Goal: Contribute content: Contribute content

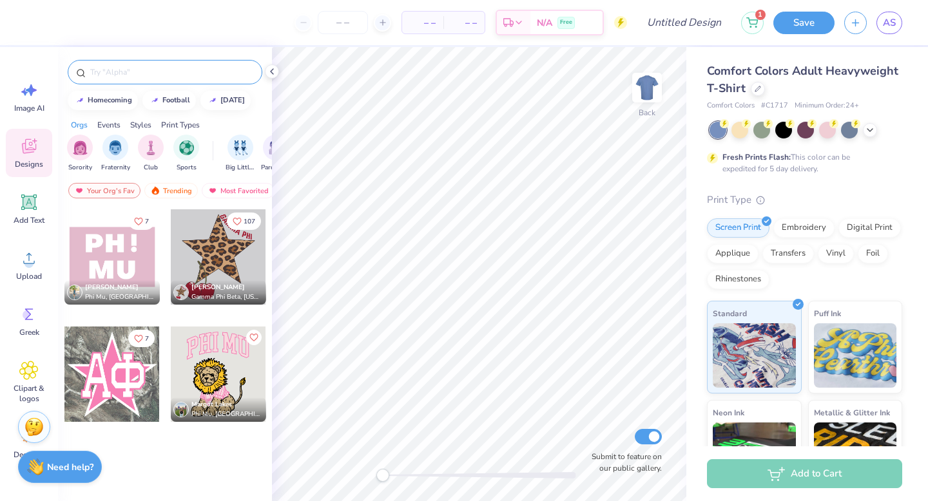
click at [110, 72] on input "text" at bounding box center [171, 72] width 165 height 13
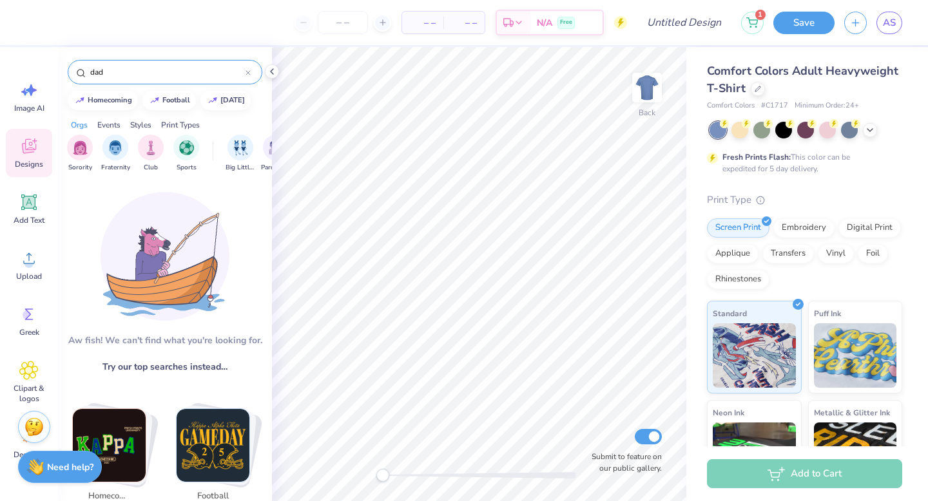
type input "dad"
click at [251, 78] on div "dad" at bounding box center [165, 72] width 195 height 24
click at [249, 71] on icon at bounding box center [248, 72] width 5 height 5
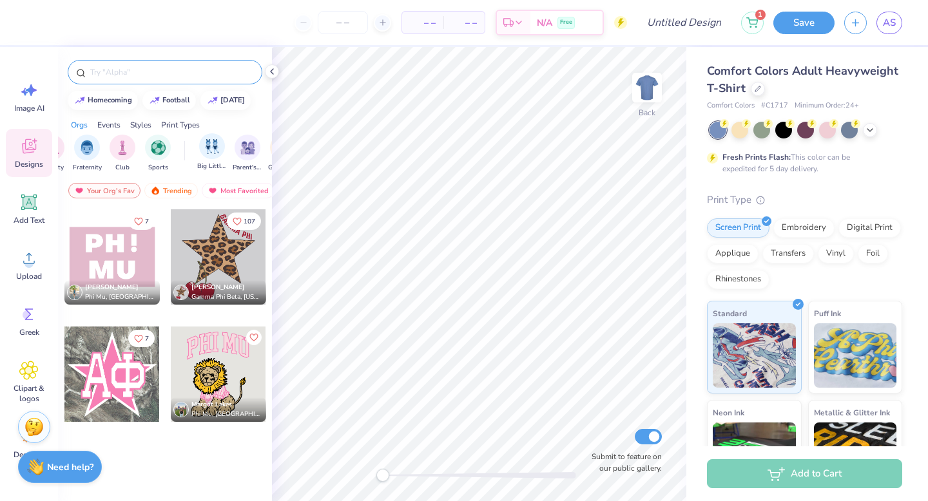
scroll to position [0, 30]
click at [164, 191] on div "Trending" at bounding box center [170, 190] width 53 height 15
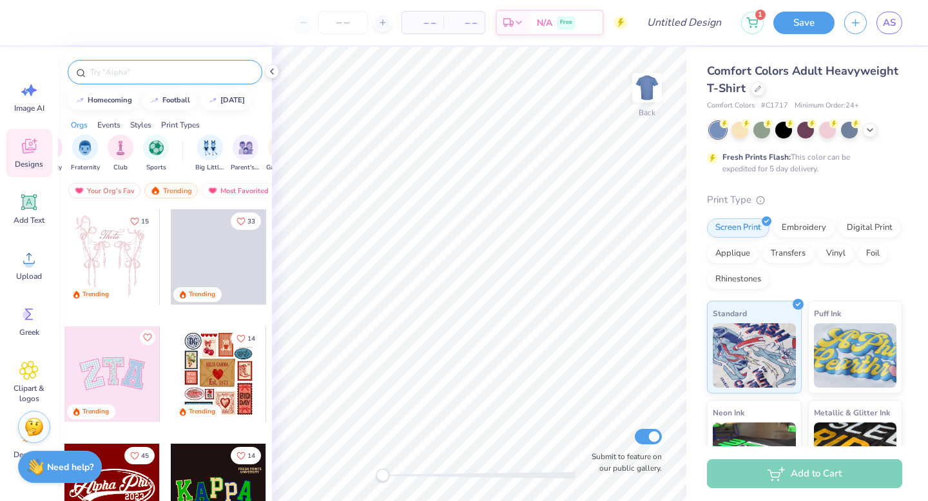
click at [117, 73] on input "text" at bounding box center [171, 72] width 165 height 13
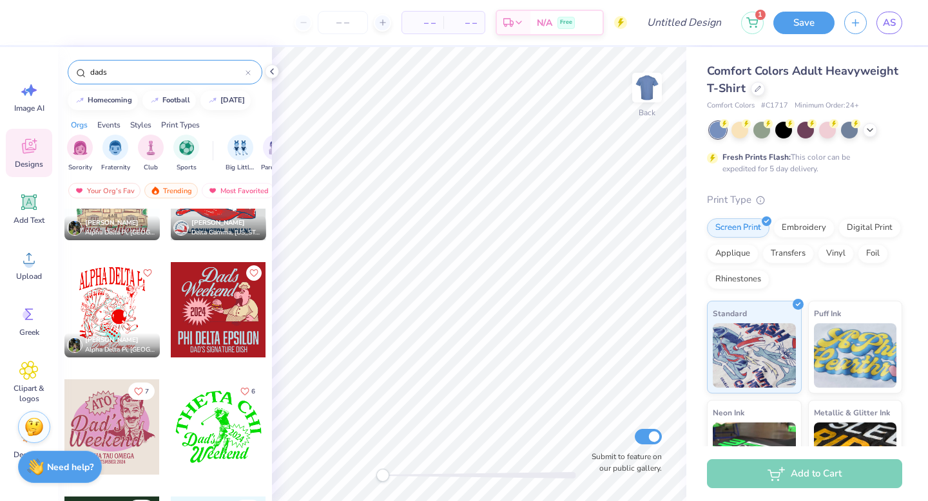
scroll to position [1940, 0]
type input "dads"
click at [756, 18] on icon at bounding box center [752, 19] width 11 height 6
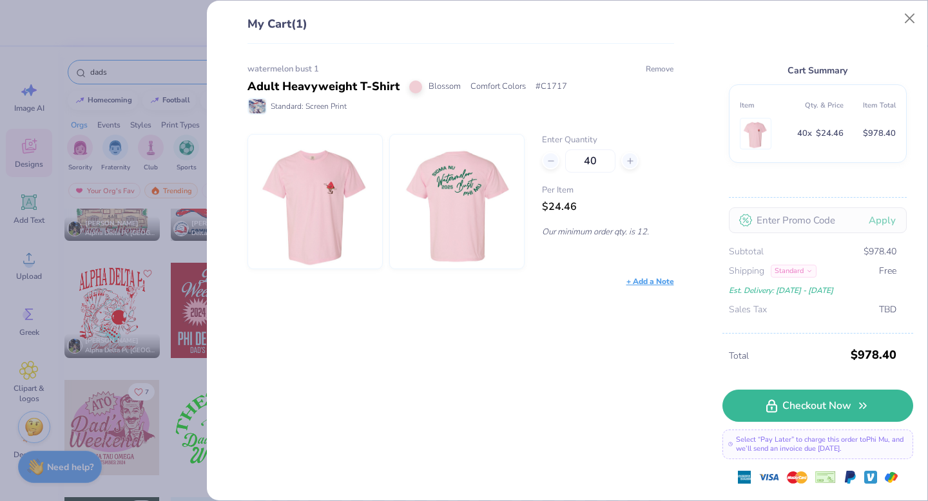
click at [655, 70] on button "Remove" at bounding box center [659, 69] width 29 height 12
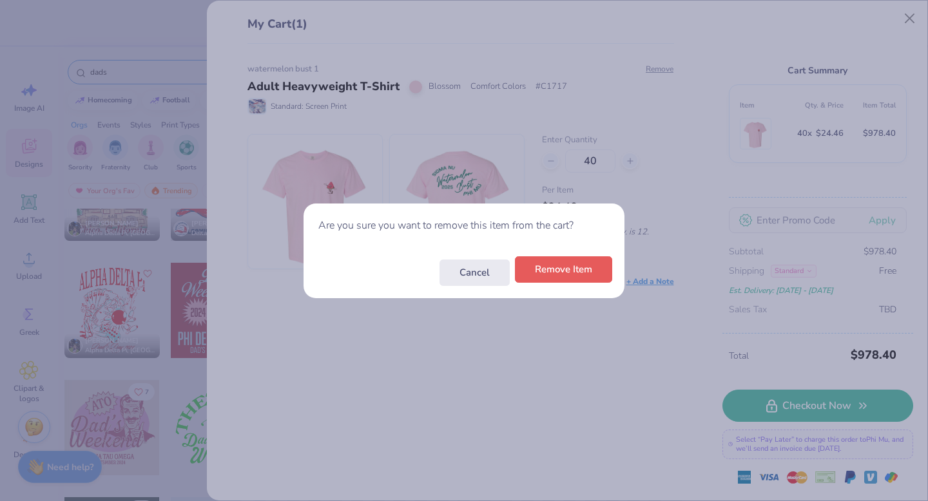
click at [531, 280] on button "Remove Item" at bounding box center [563, 269] width 97 height 26
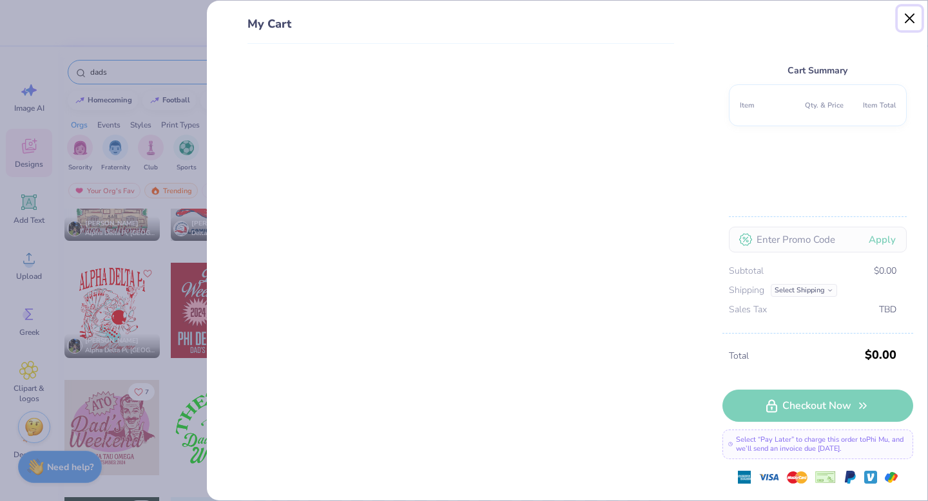
click at [906, 12] on button "Close" at bounding box center [910, 18] width 24 height 24
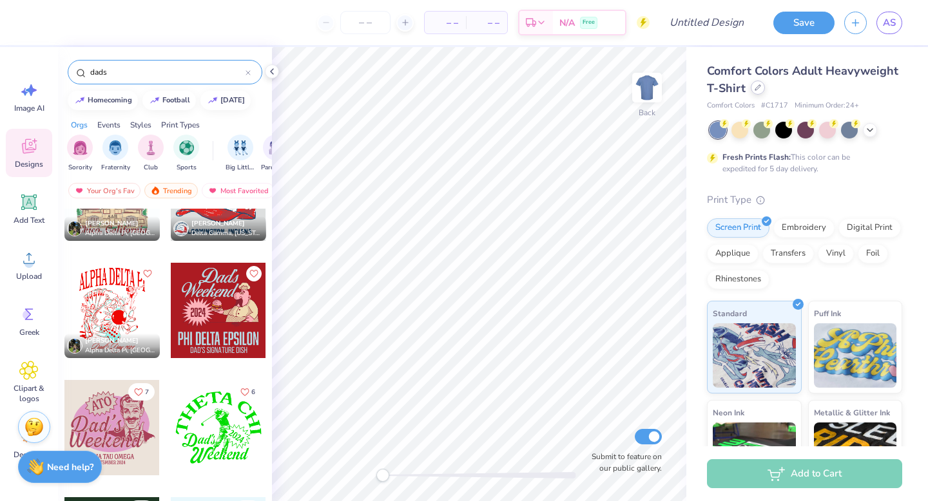
click at [761, 89] on icon at bounding box center [758, 87] width 6 height 6
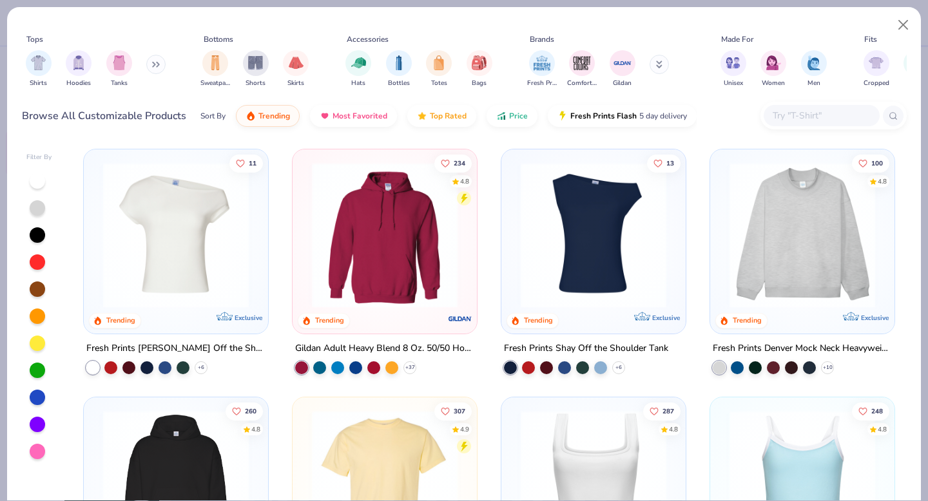
click at [813, 128] on div at bounding box center [833, 116] width 146 height 28
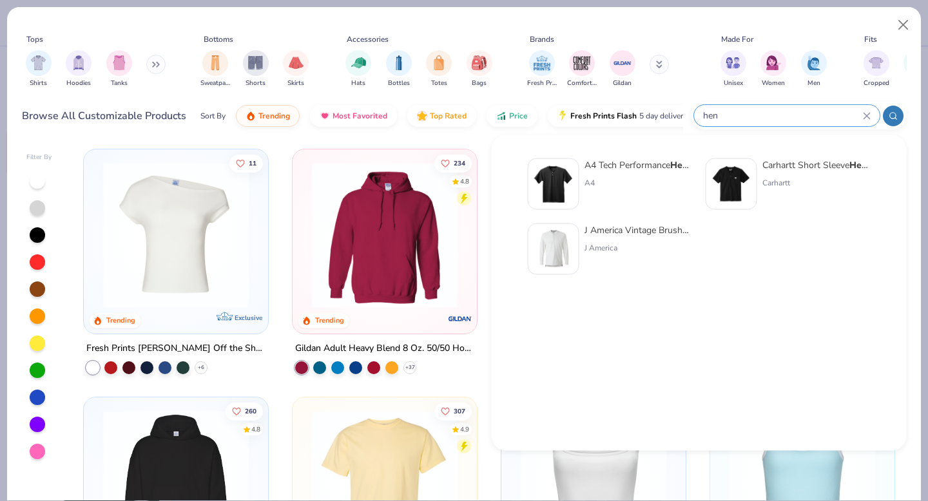
type input "hen"
click at [595, 180] on div "A4" at bounding box center [638, 183] width 108 height 12
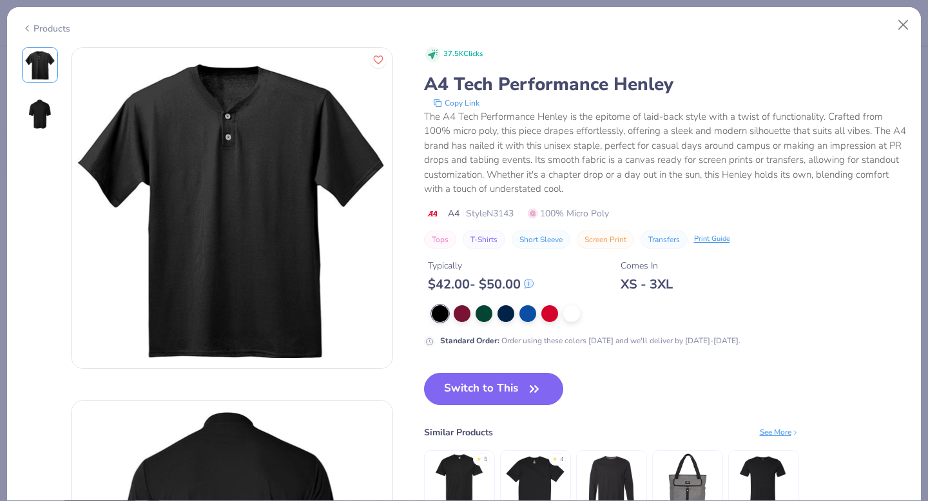
click at [39, 115] on img at bounding box center [39, 114] width 31 height 31
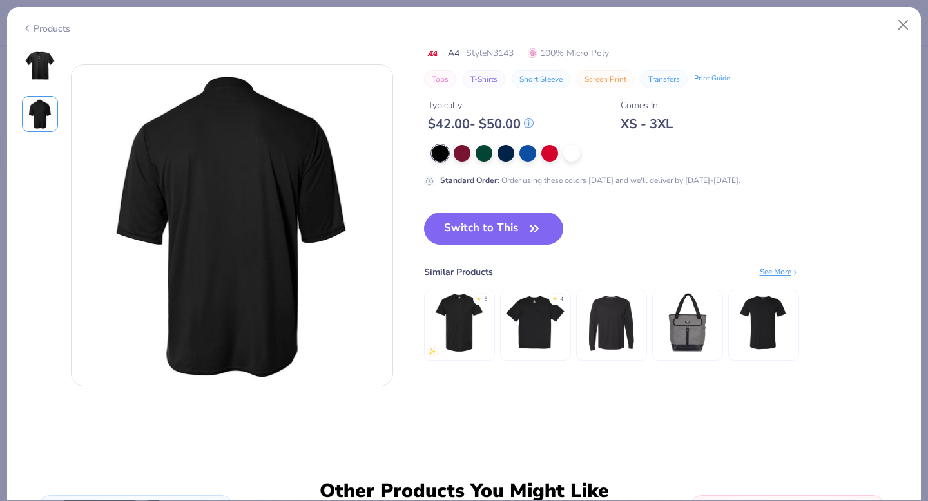
scroll to position [353, 0]
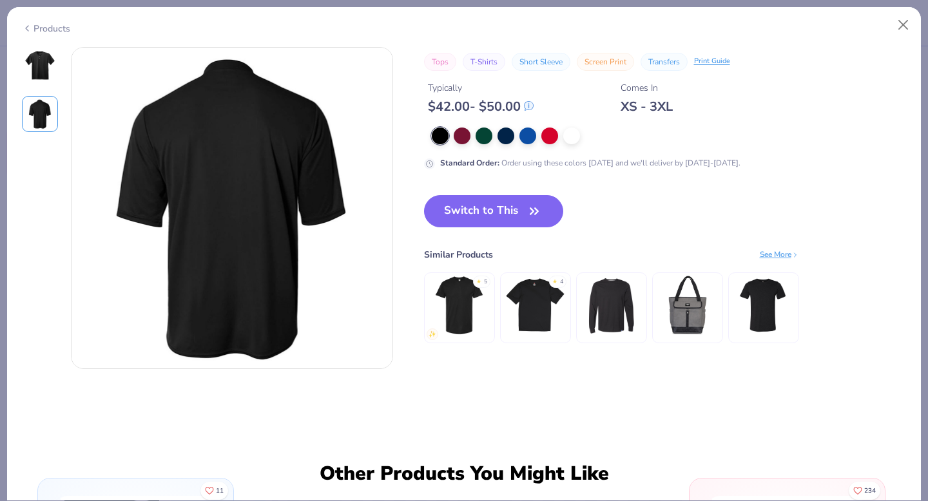
click at [44, 57] on img at bounding box center [39, 65] width 31 height 31
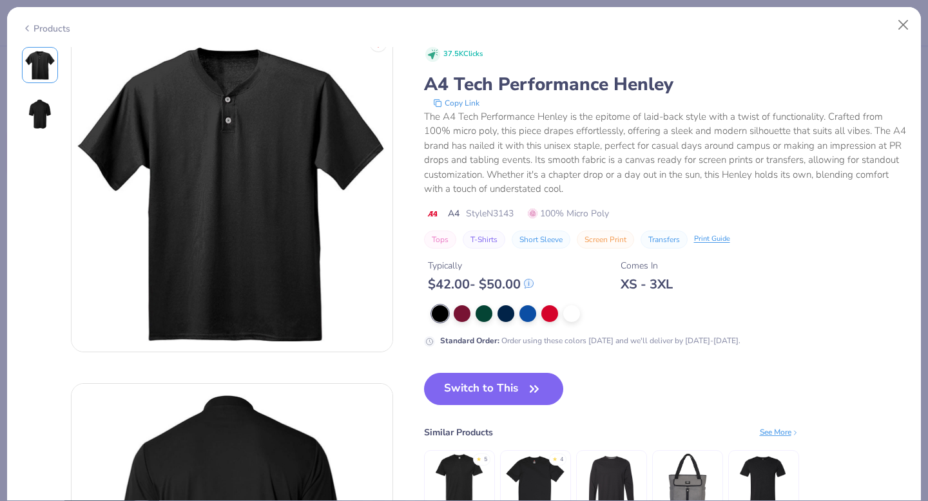
scroll to position [0, 0]
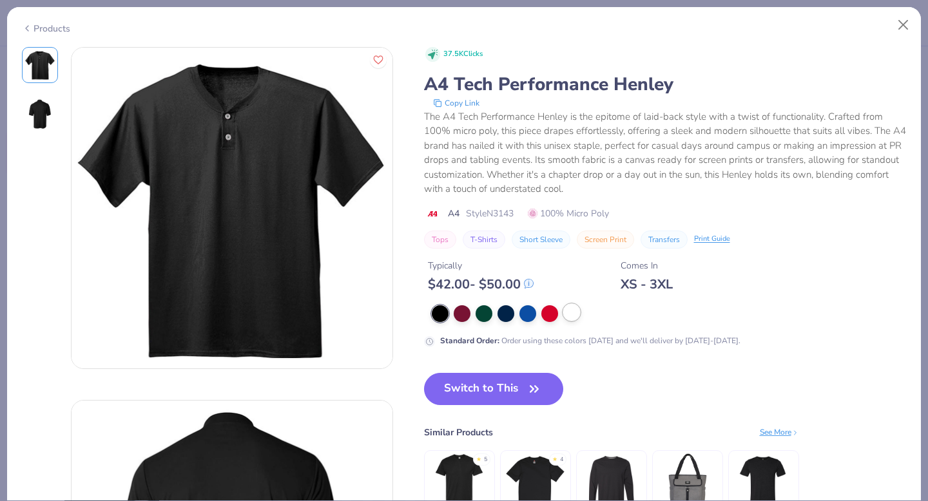
click at [574, 316] on div at bounding box center [571, 312] width 17 height 17
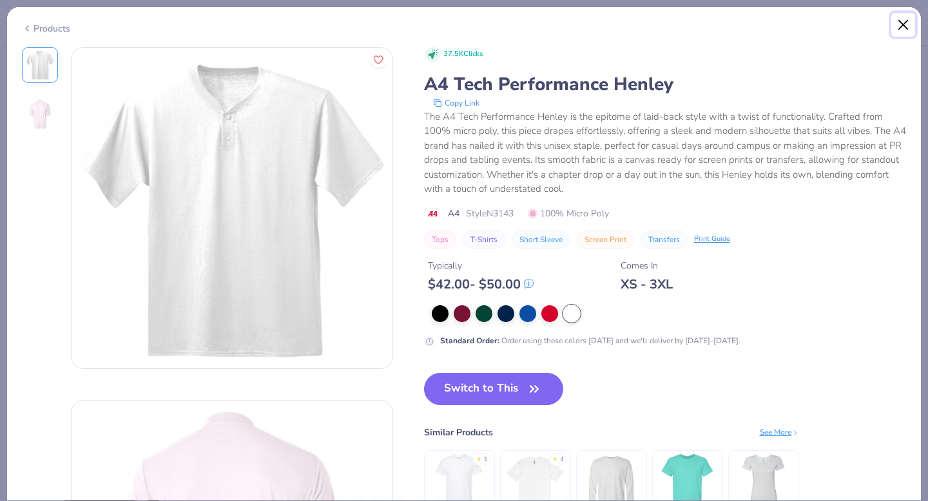
click at [907, 23] on button "Close" at bounding box center [903, 25] width 24 height 24
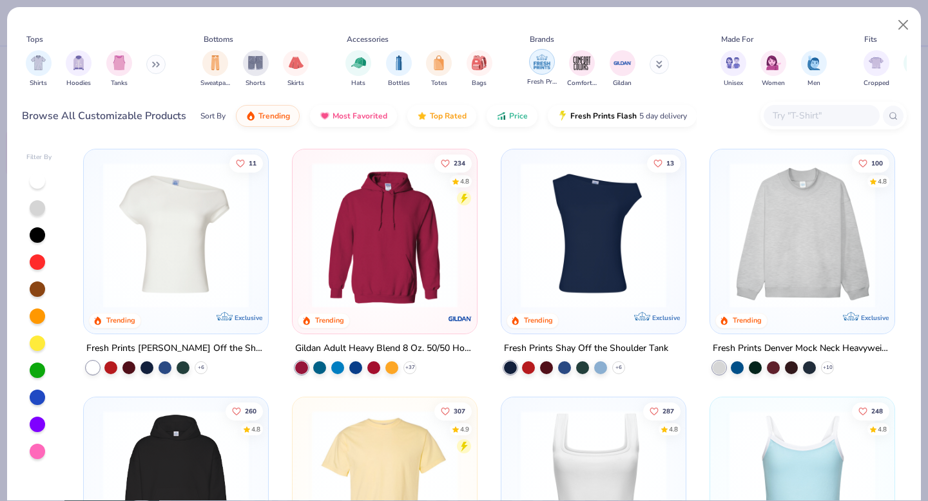
click at [549, 58] on img "filter for Fresh Prints" at bounding box center [541, 61] width 19 height 19
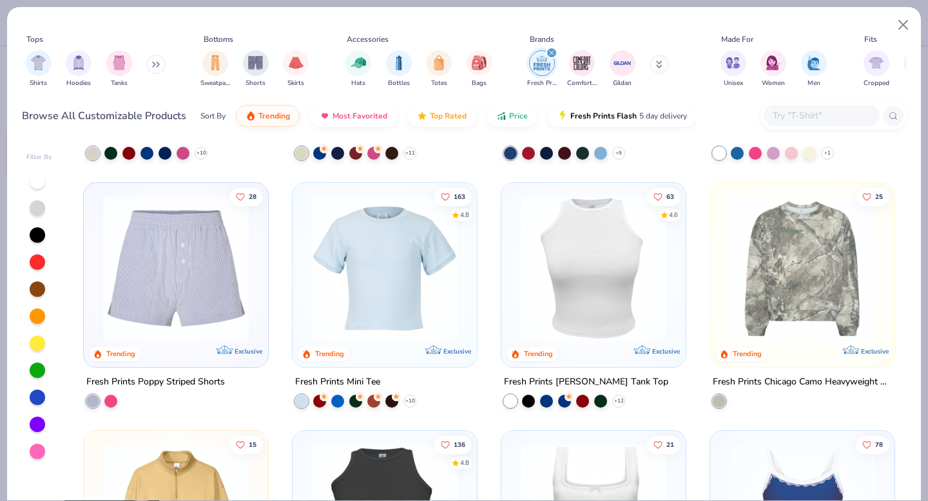
scroll to position [1208, 0]
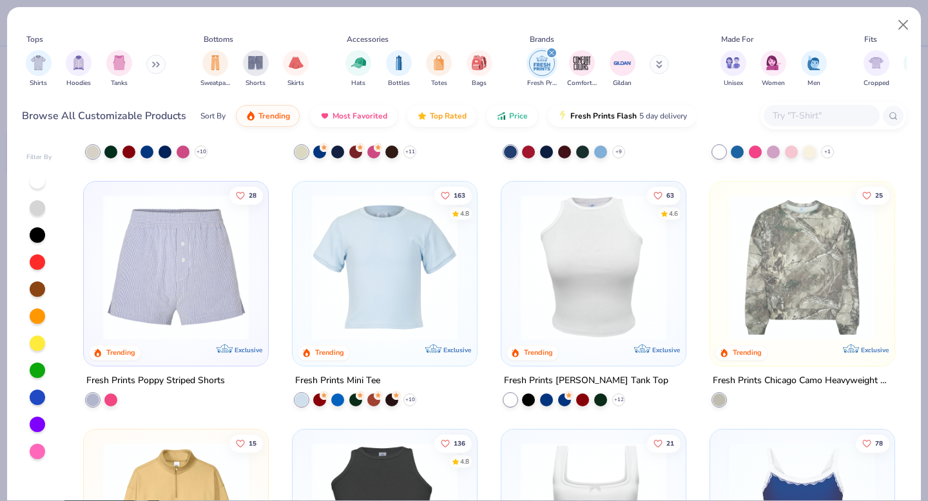
click at [770, 282] on img at bounding box center [802, 268] width 159 height 146
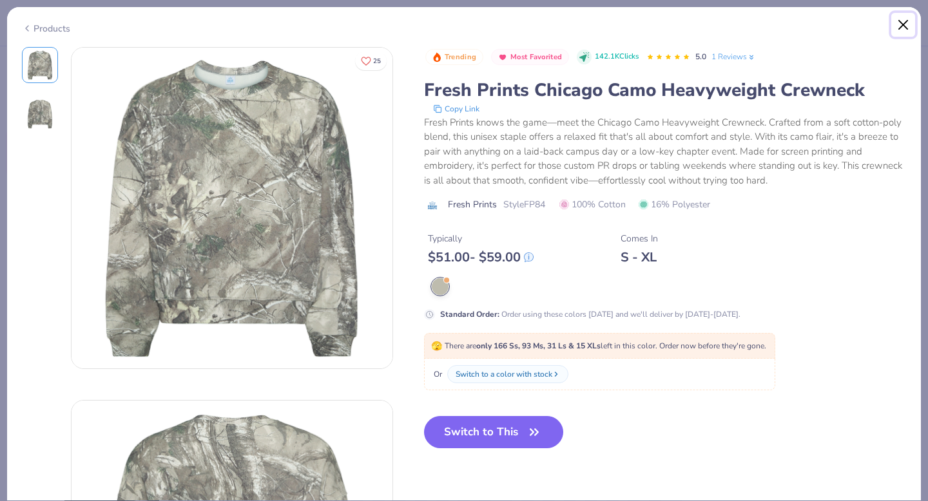
click at [907, 23] on button "Close" at bounding box center [903, 25] width 24 height 24
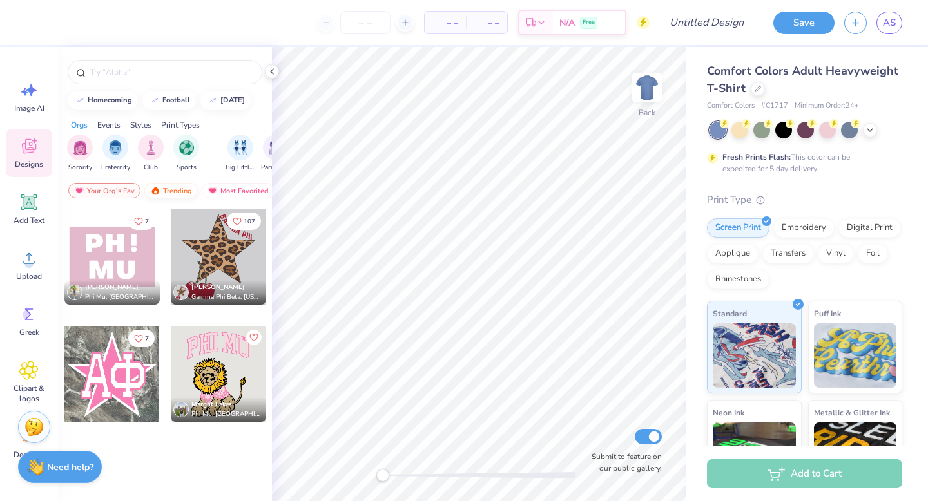
click at [166, 185] on div "Trending" at bounding box center [170, 190] width 53 height 15
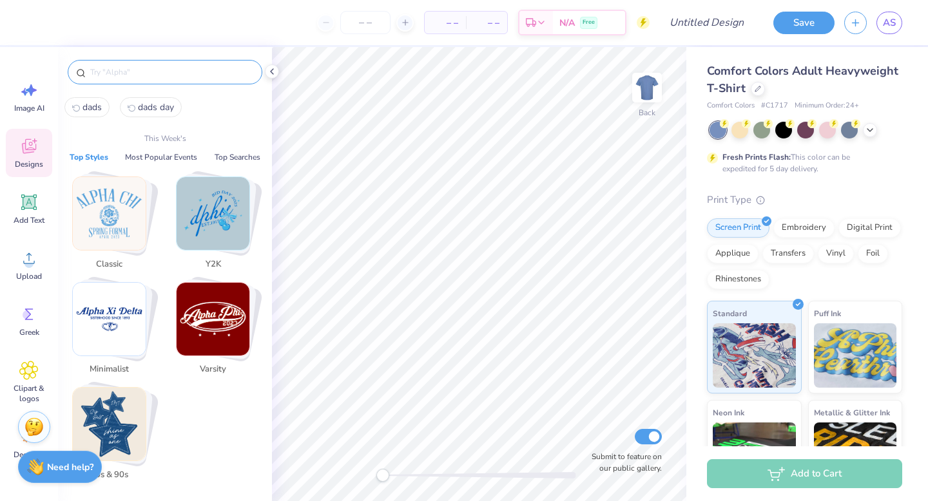
click at [146, 66] on input "text" at bounding box center [171, 72] width 165 height 13
type input "c"
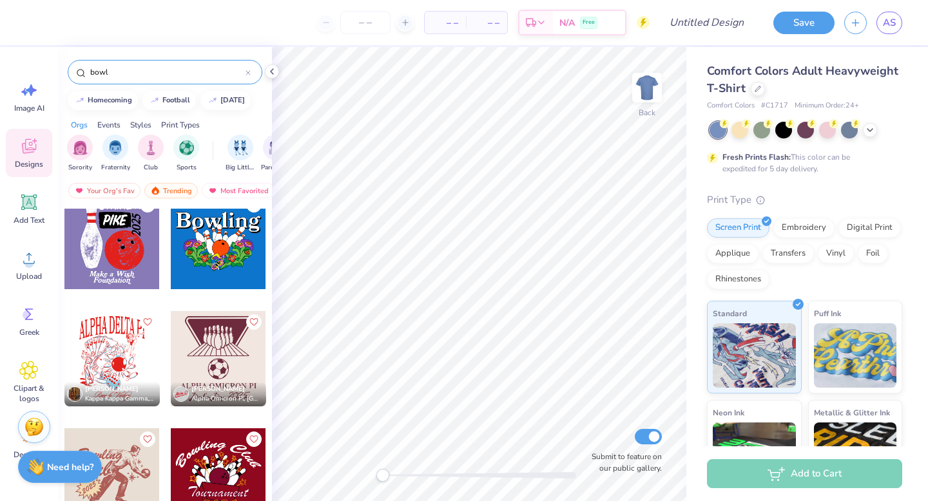
scroll to position [251, 0]
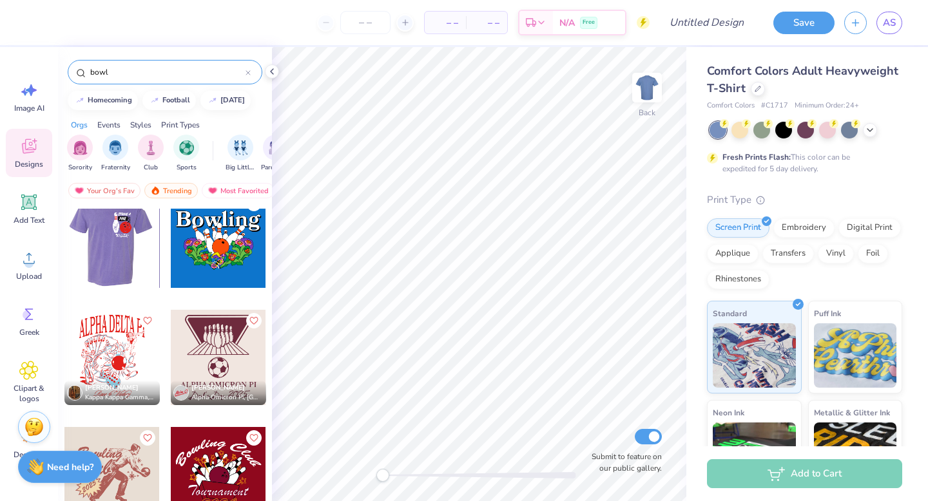
type input "bowl"
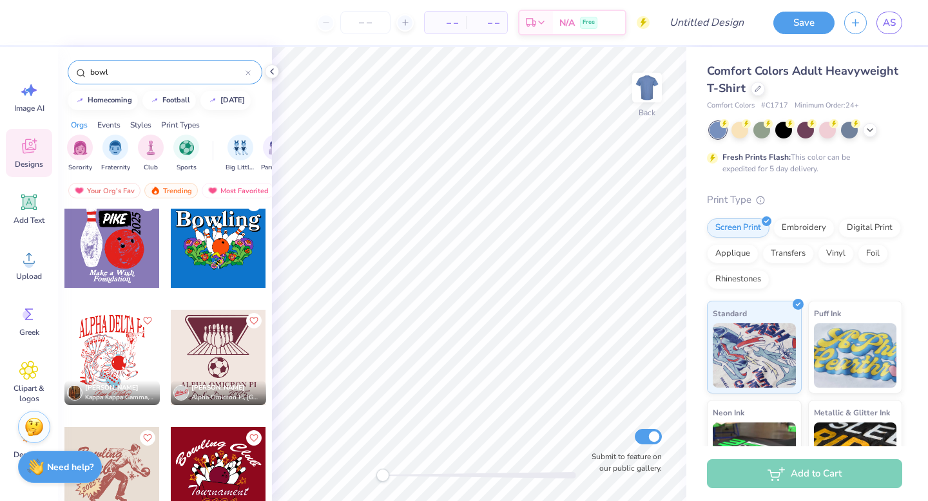
click at [103, 359] on div at bounding box center [111, 357] width 95 height 95
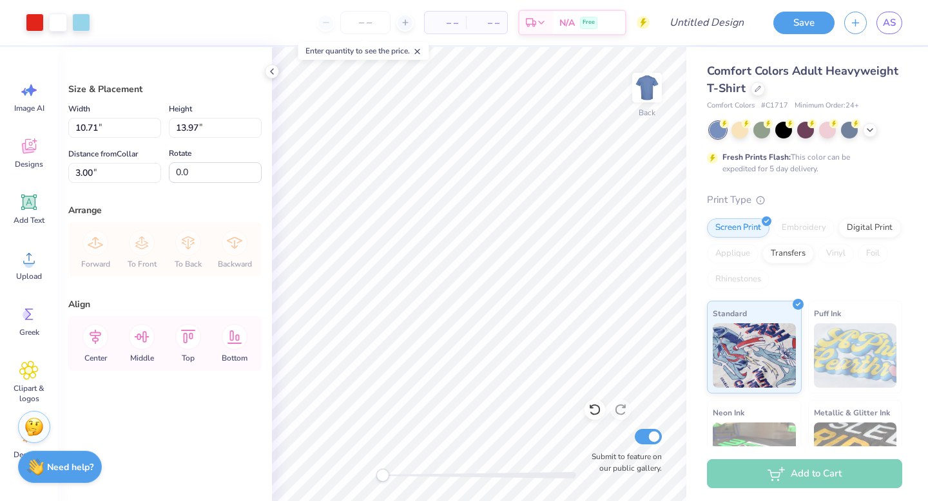
click at [867, 135] on div at bounding box center [805, 130] width 193 height 17
click at [869, 131] on icon at bounding box center [870, 129] width 10 height 10
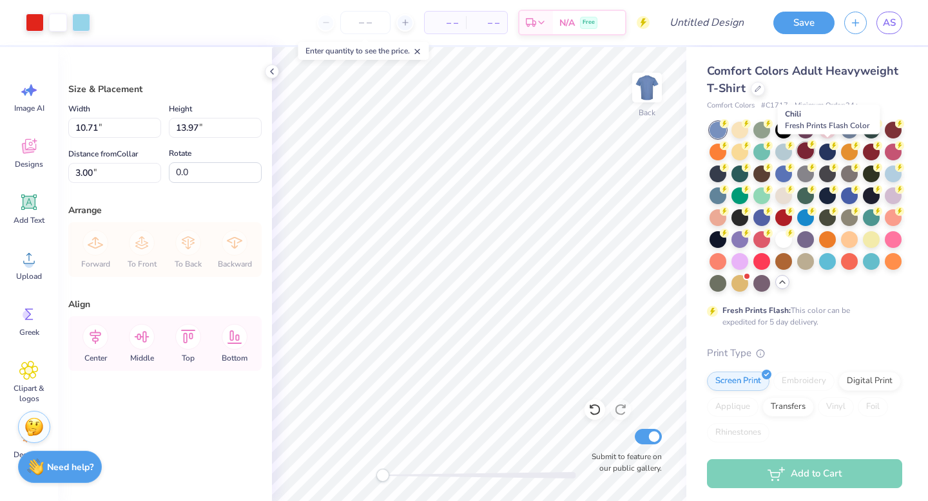
click at [814, 155] on div at bounding box center [805, 150] width 17 height 17
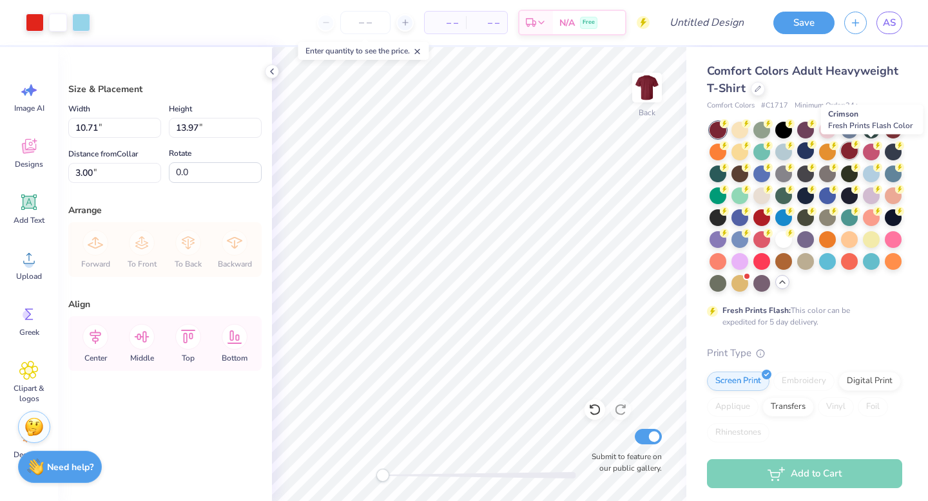
click at [858, 152] on div at bounding box center [849, 150] width 17 height 17
click at [274, 73] on icon at bounding box center [272, 71] width 10 height 10
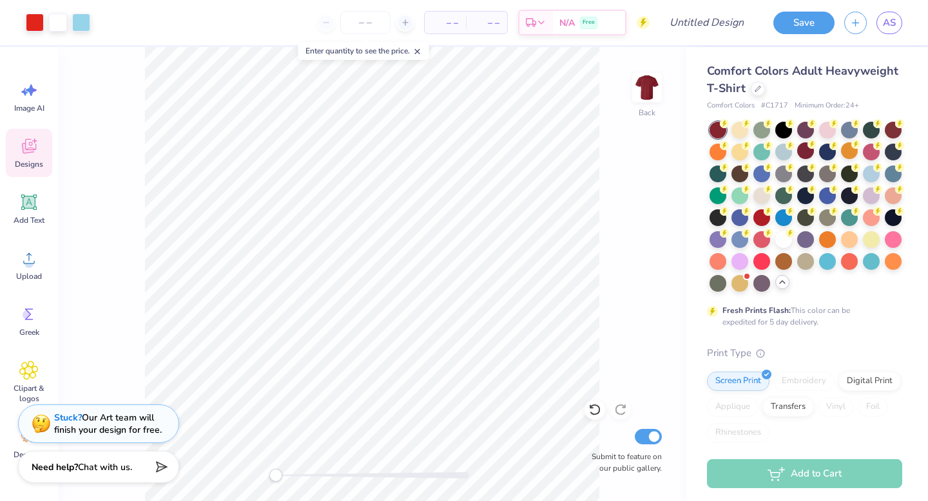
click at [26, 147] on icon at bounding box center [28, 146] width 19 height 19
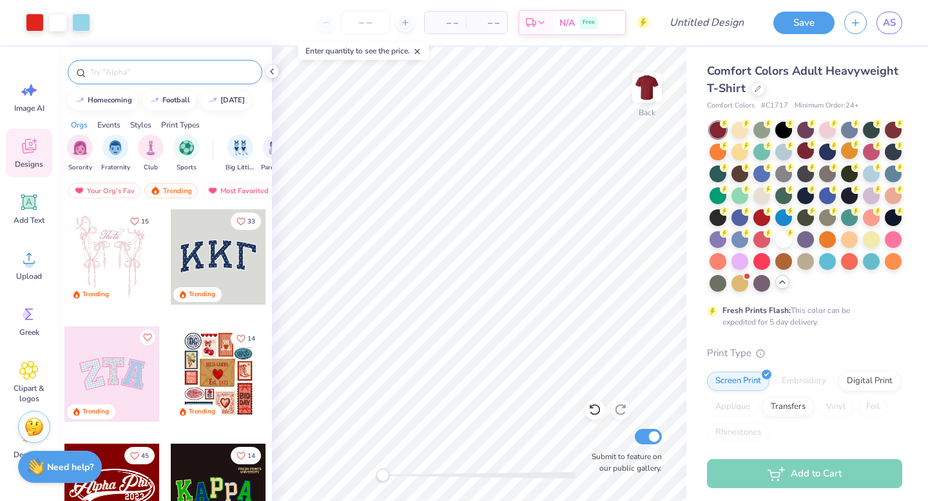
click at [149, 70] on input "text" at bounding box center [171, 72] width 165 height 13
type input "bowling"
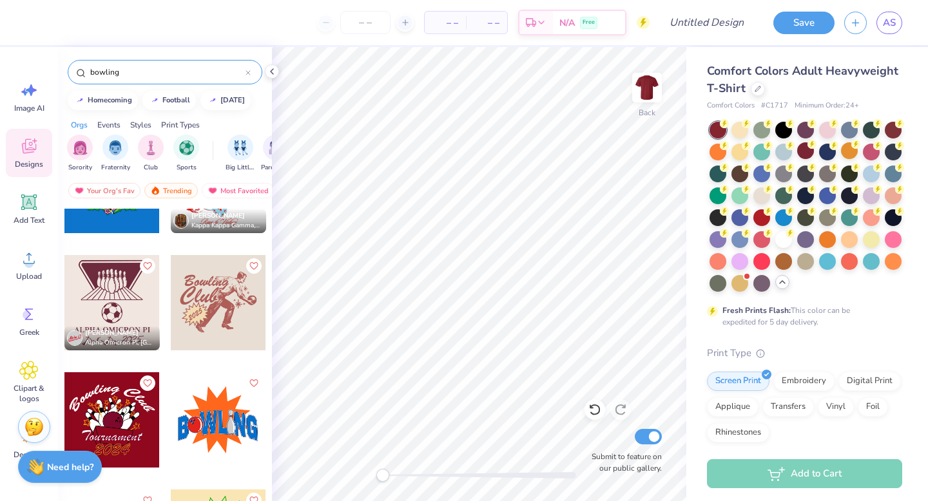
scroll to position [298, 0]
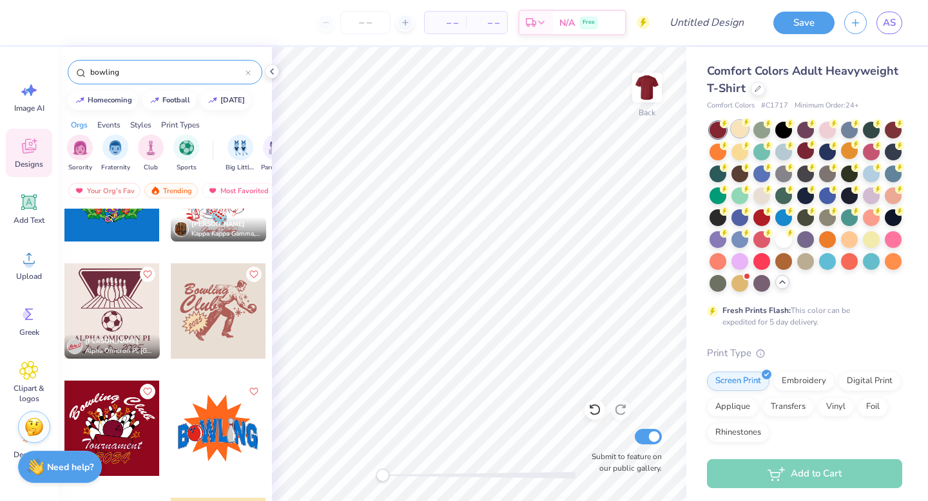
click at [744, 133] on div at bounding box center [739, 128] width 17 height 17
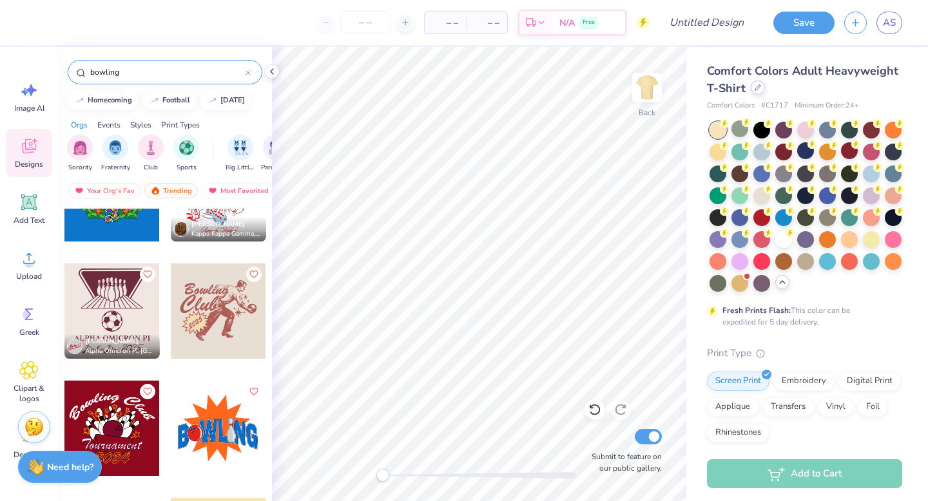
click at [765, 87] on div at bounding box center [758, 88] width 14 height 14
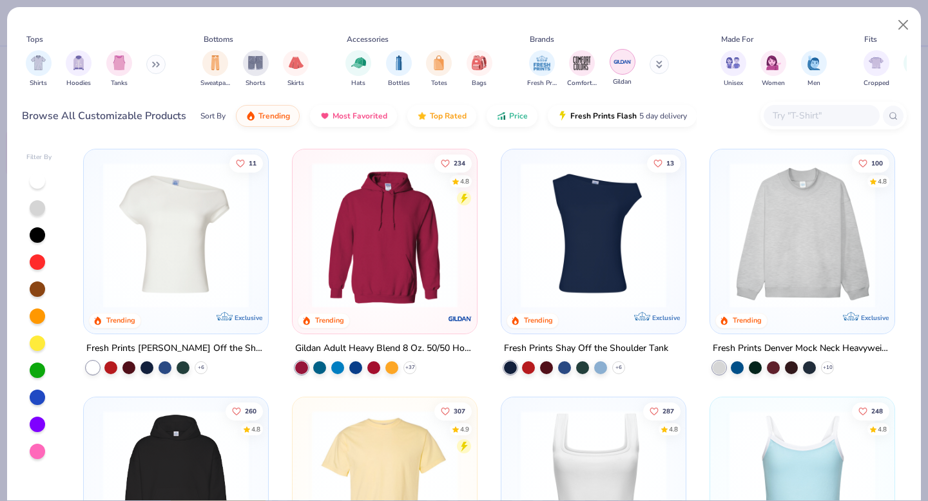
click at [617, 66] on img "filter for Gildan" at bounding box center [622, 61] width 19 height 19
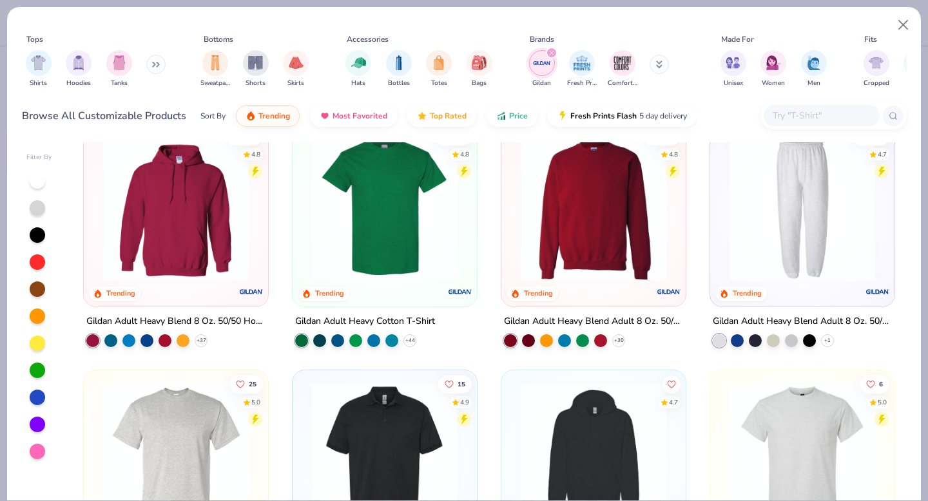
scroll to position [11, 0]
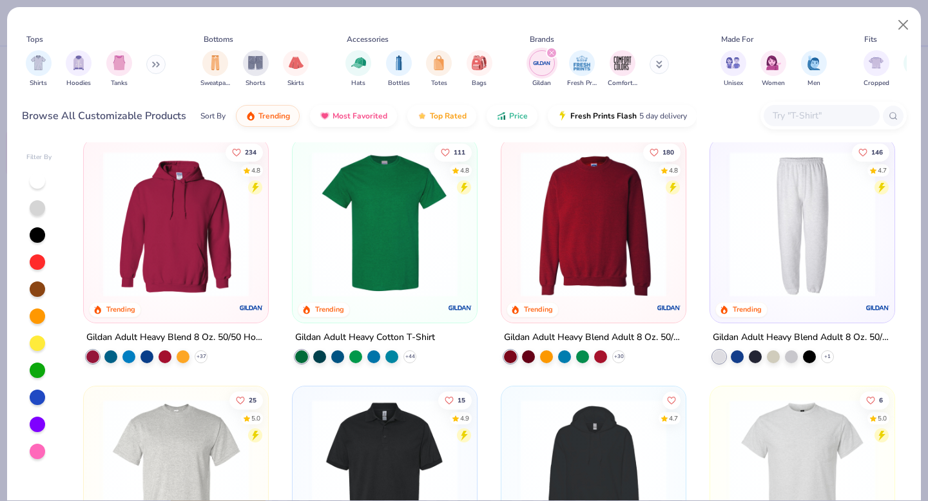
click at [426, 236] on img at bounding box center [384, 224] width 159 height 146
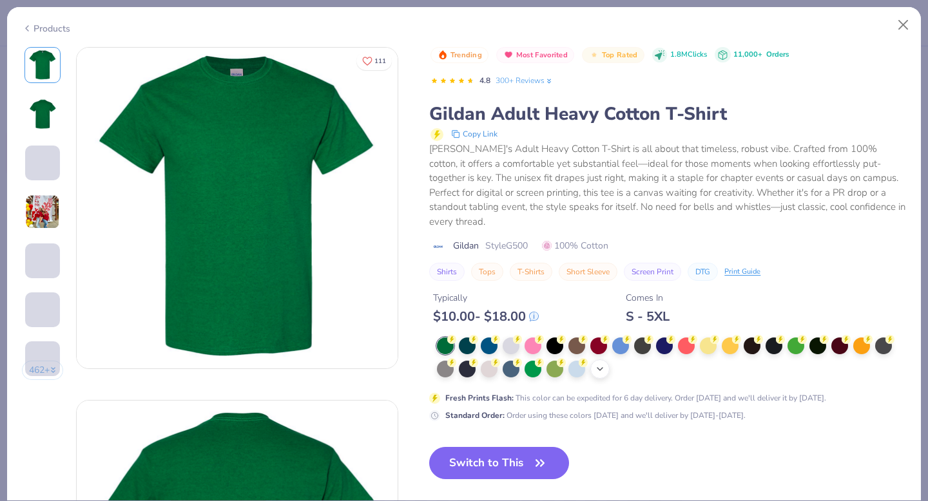
click at [603, 369] on icon at bounding box center [600, 369] width 10 height 10
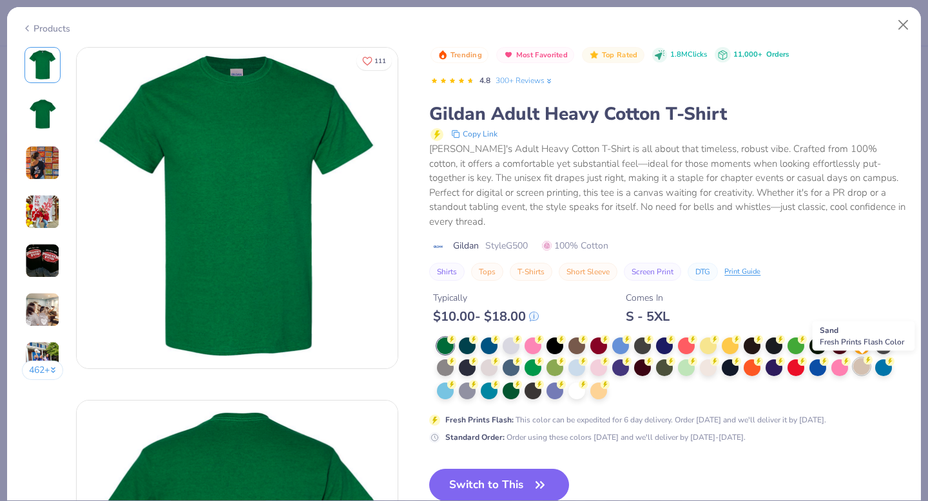
click at [862, 364] on div at bounding box center [861, 366] width 17 height 17
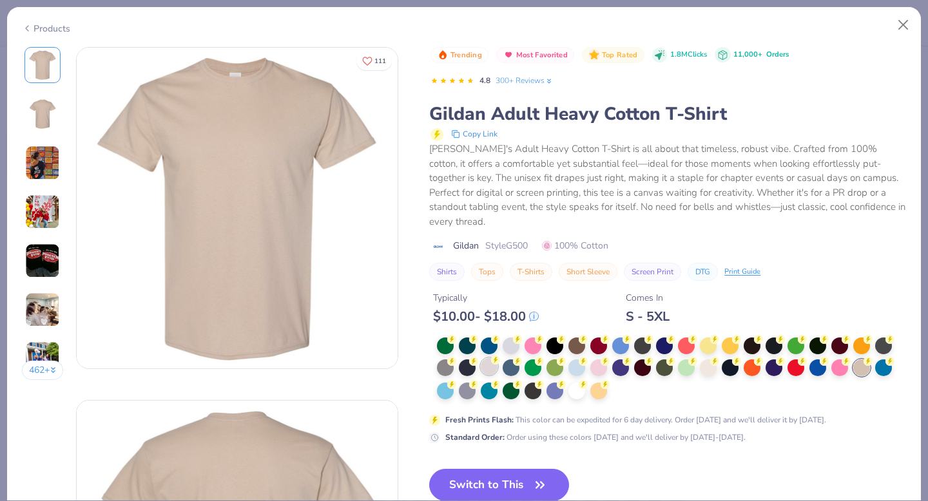
click at [490, 372] on div at bounding box center [489, 366] width 17 height 17
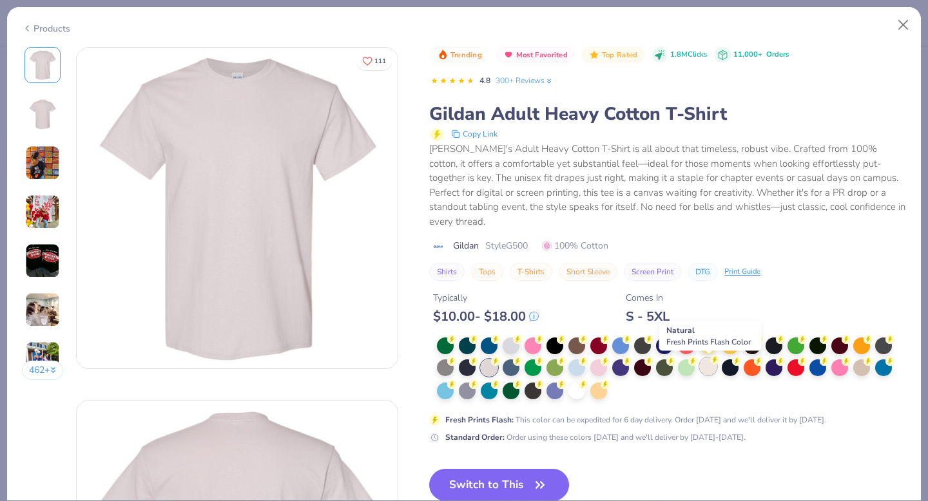
click at [712, 367] on div at bounding box center [708, 366] width 17 height 17
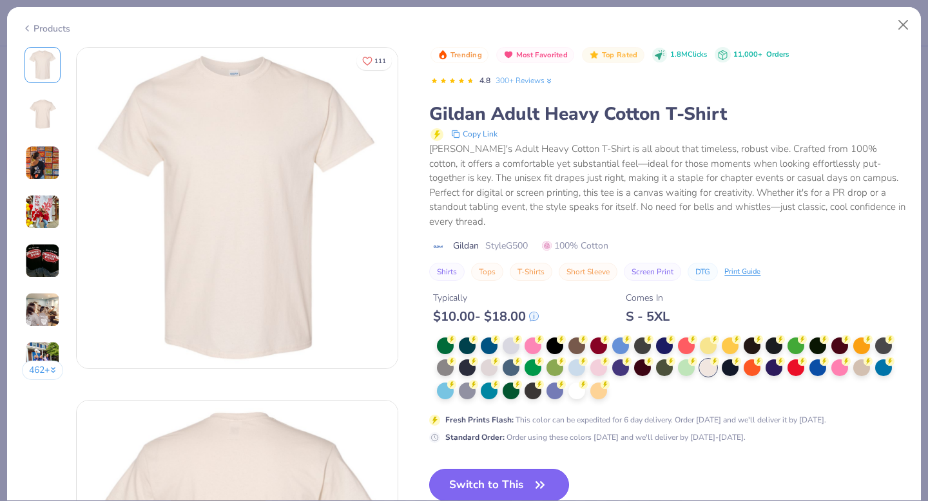
click at [502, 486] on button "Switch to This" at bounding box center [499, 485] width 140 height 32
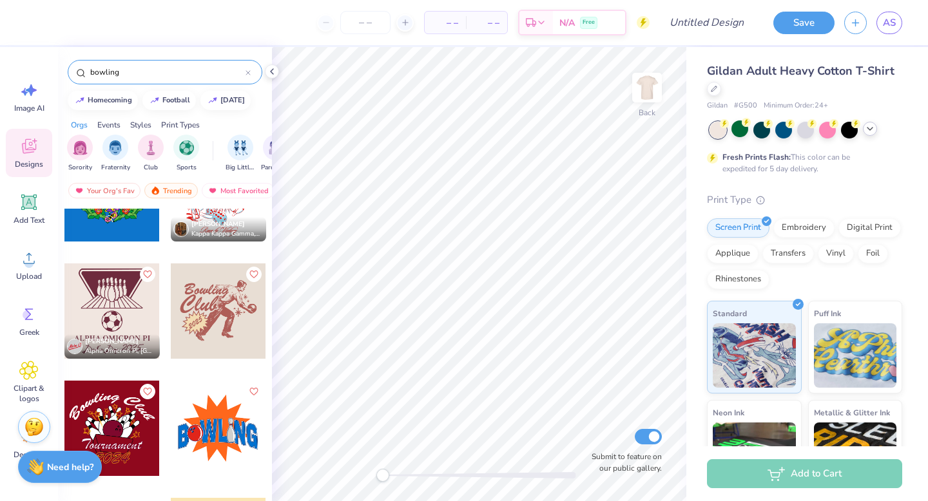
click at [99, 276] on div at bounding box center [111, 311] width 95 height 95
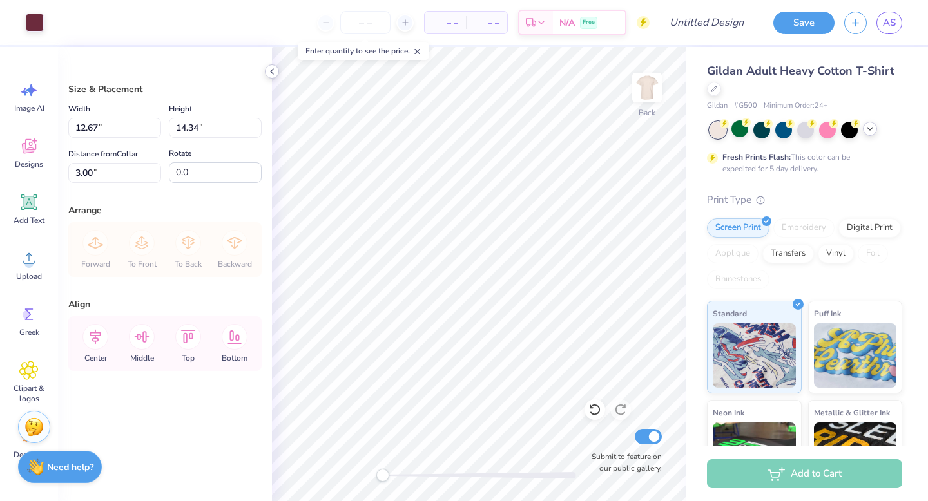
click at [273, 65] on div at bounding box center [272, 71] width 14 height 14
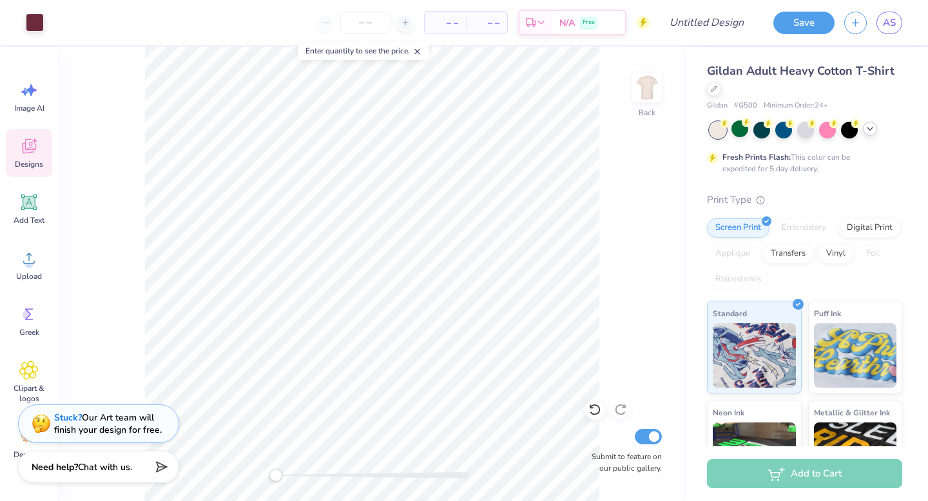
click at [38, 147] on icon at bounding box center [28, 146] width 19 height 19
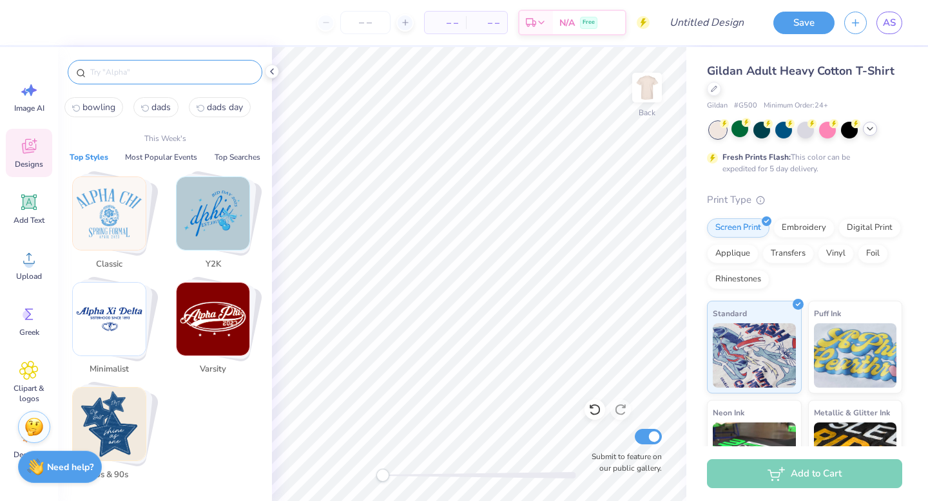
click at [177, 72] on input "text" at bounding box center [171, 72] width 165 height 13
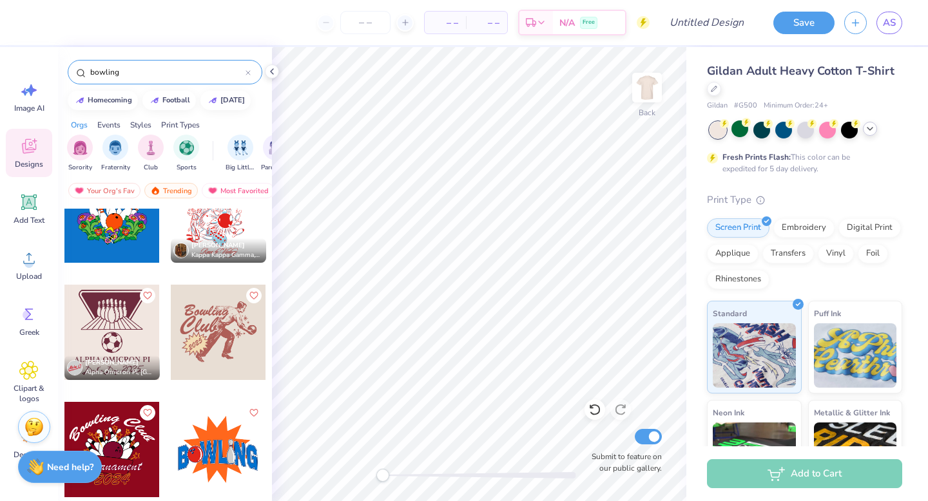
scroll to position [284, 0]
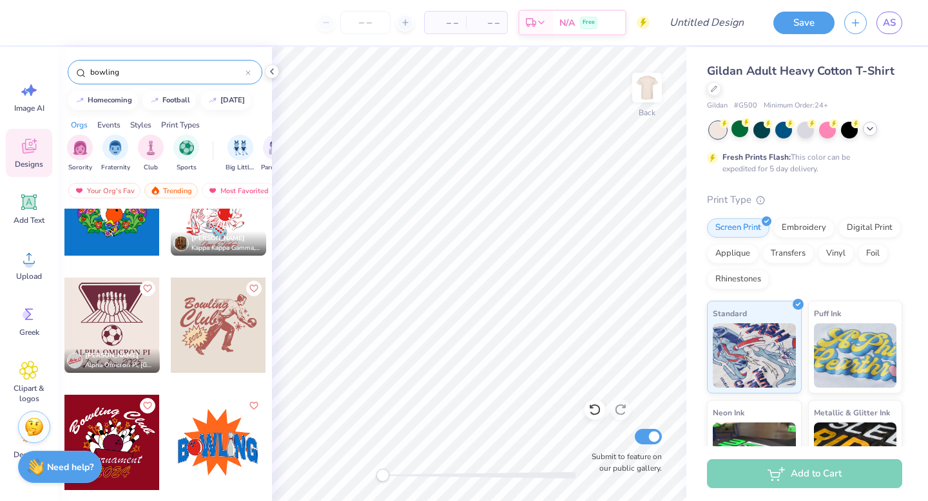
type input "bowling"
click at [653, 84] on img at bounding box center [647, 88] width 52 height 52
click at [107, 318] on div at bounding box center [111, 325] width 95 height 95
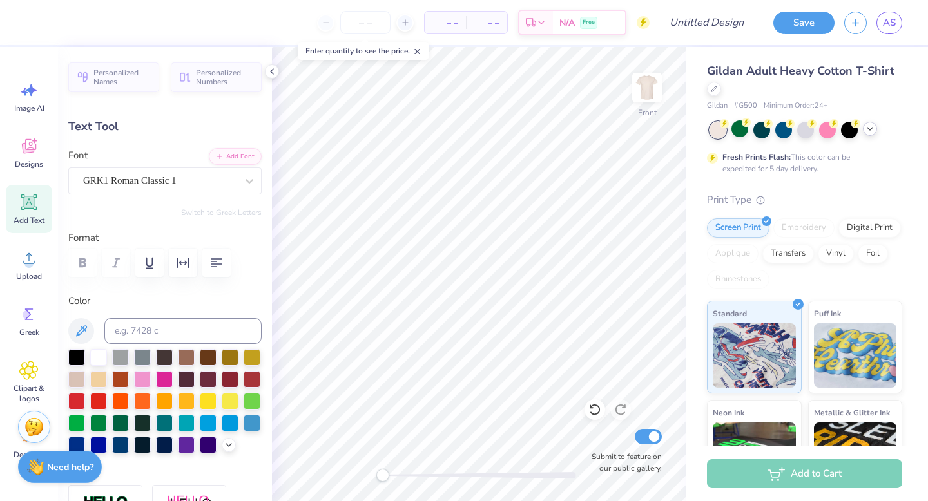
scroll to position [10, 2]
type textarea "Phi Mu"
type input "4.78"
type input "0.87"
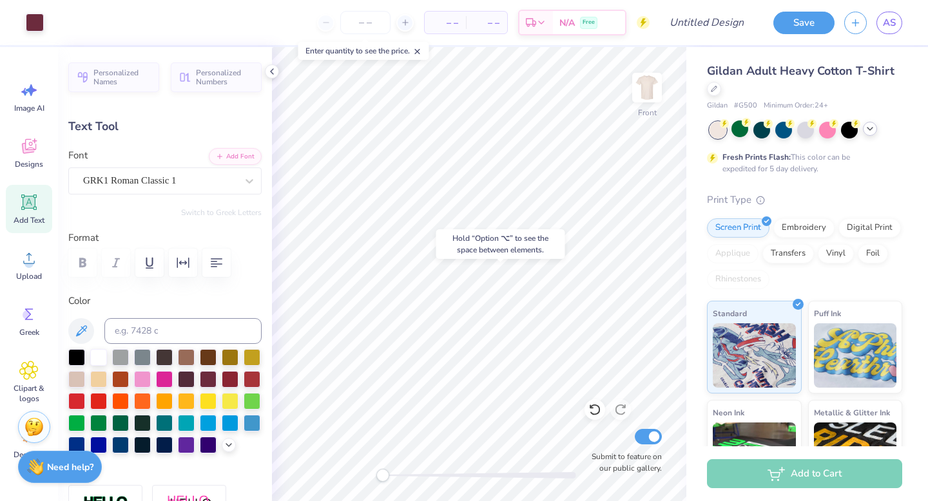
type input "14.11"
type textarea "phi Mu"
type input "4.59"
type input "14.25"
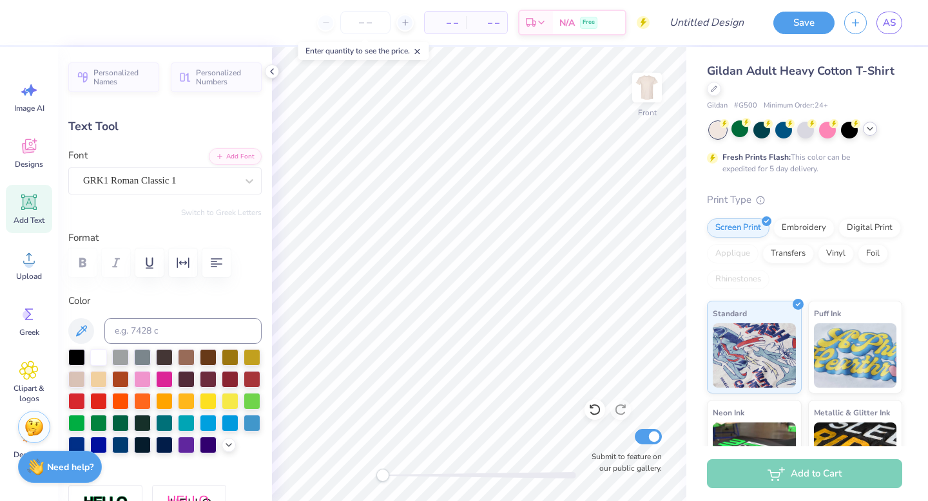
type input "10.19"
type input "1.57"
type input "15.54"
type input "4.59"
type input "0.87"
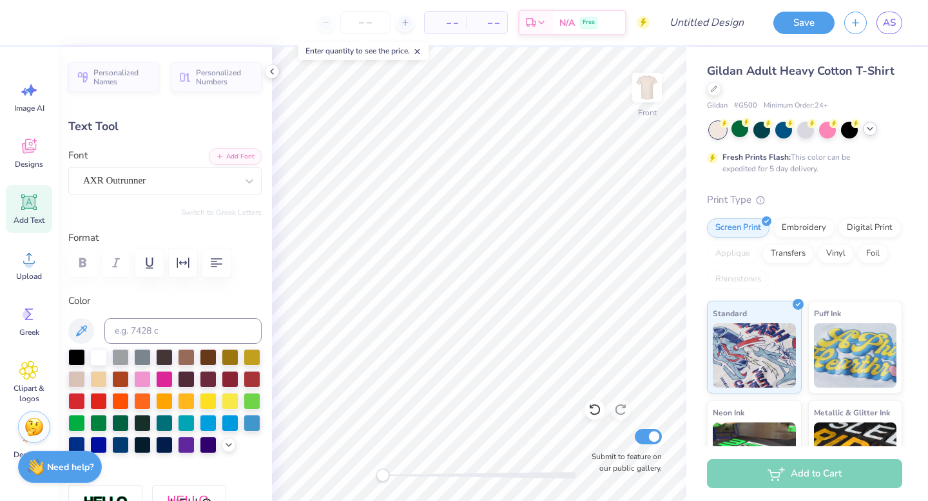
type input "20.70"
type input "10.19"
type input "1.57"
type input "13.46"
type input "4.59"
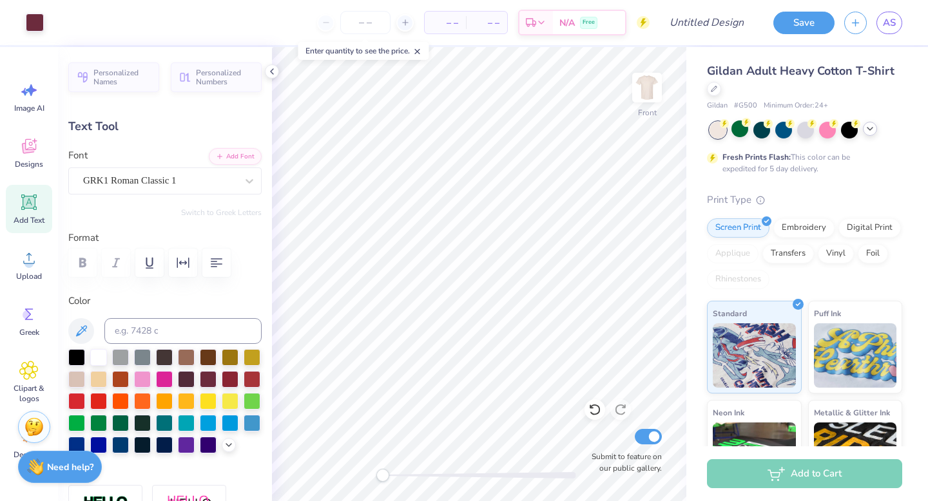
type input "0.87"
type input "16.31"
click at [651, 95] on img at bounding box center [647, 88] width 52 height 52
click at [23, 155] on icon at bounding box center [28, 146] width 19 height 19
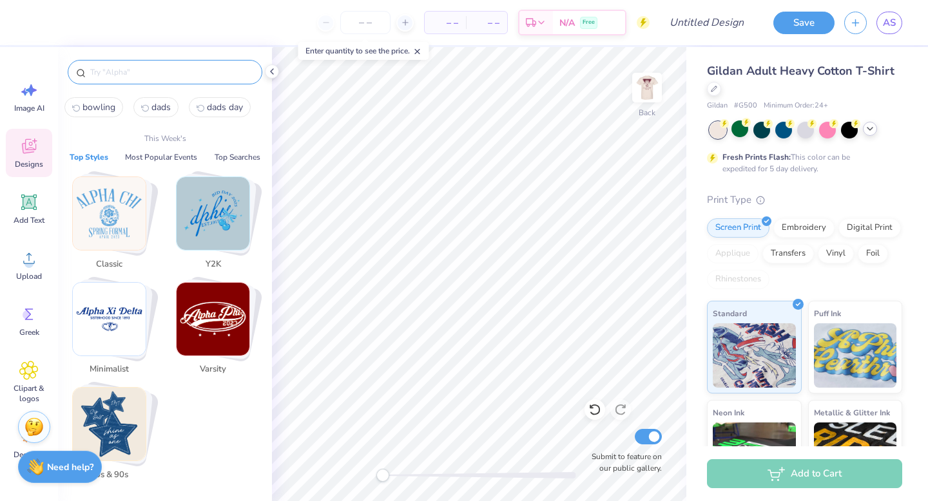
click at [149, 75] on input "text" at bounding box center [171, 72] width 165 height 13
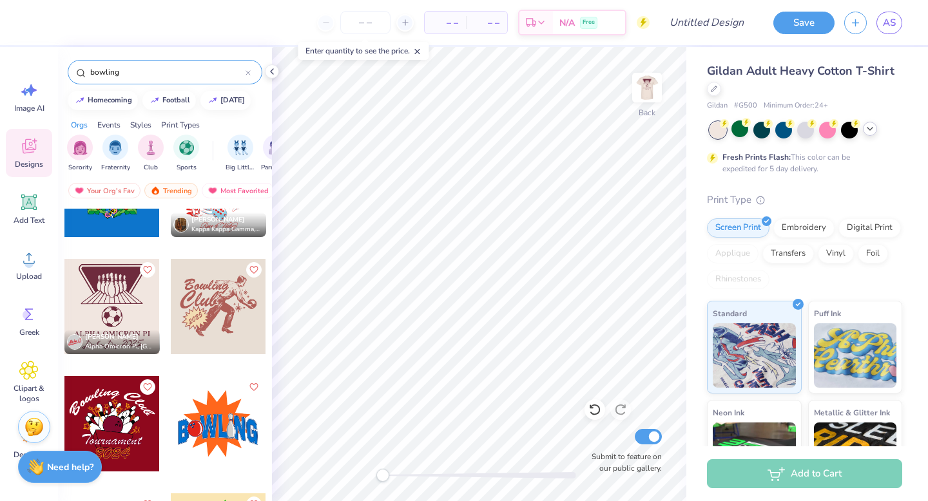
scroll to position [325, 0]
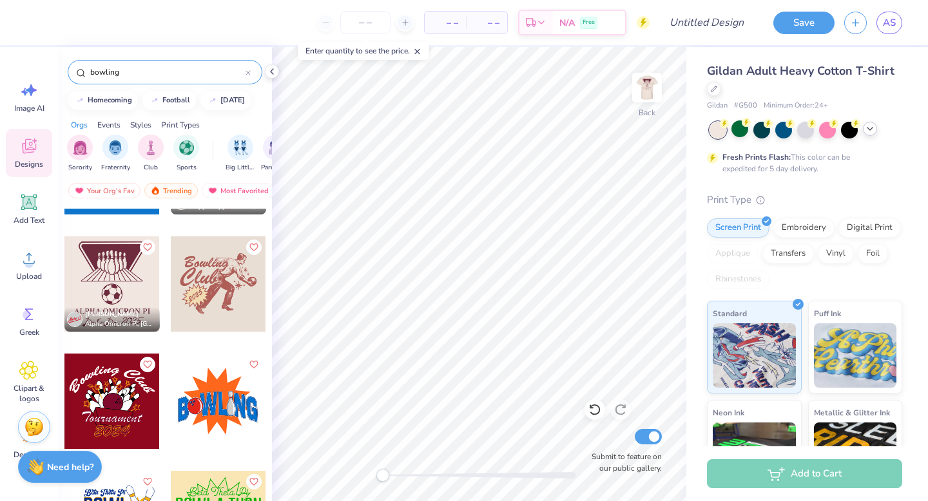
type input "bowling"
click at [97, 290] on div at bounding box center [111, 283] width 95 height 95
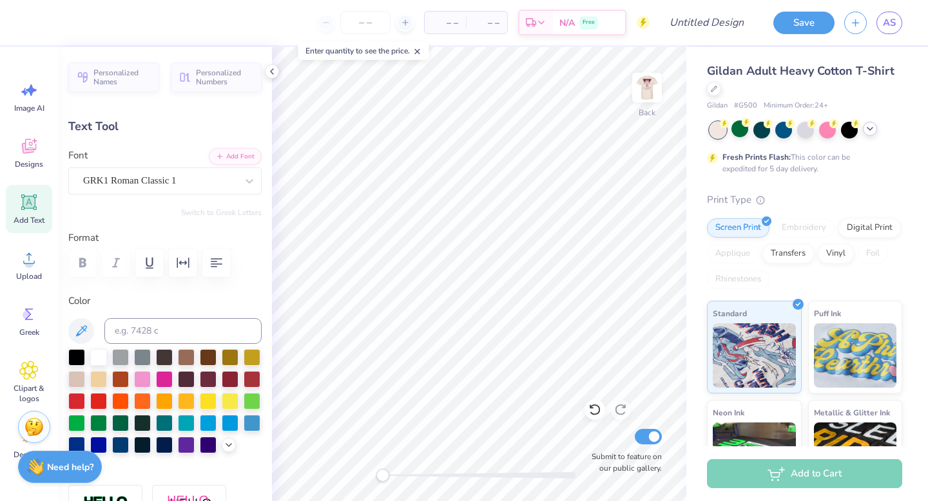
scroll to position [10, 2]
type textarea "phi mu"
type input "4.67"
type input "0.88"
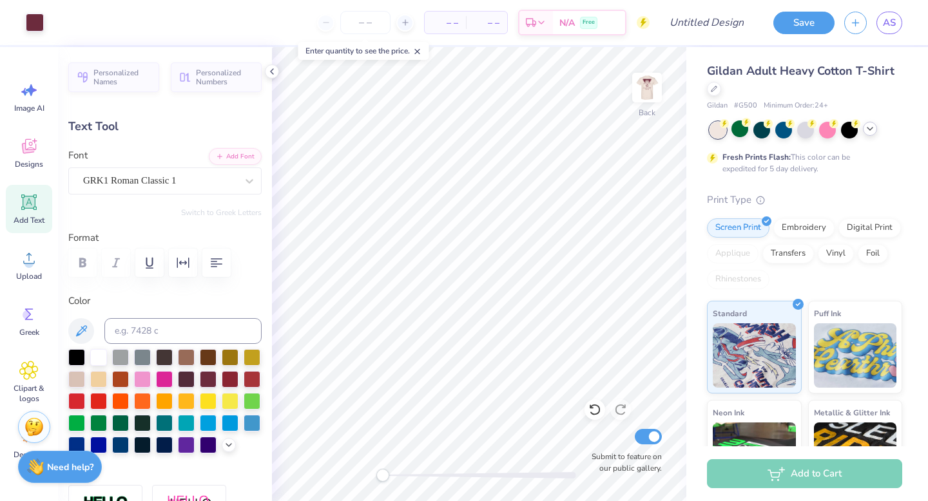
type input "14.29"
type input "10.35"
type input "1.60"
type input "15.74"
type input "4.67"
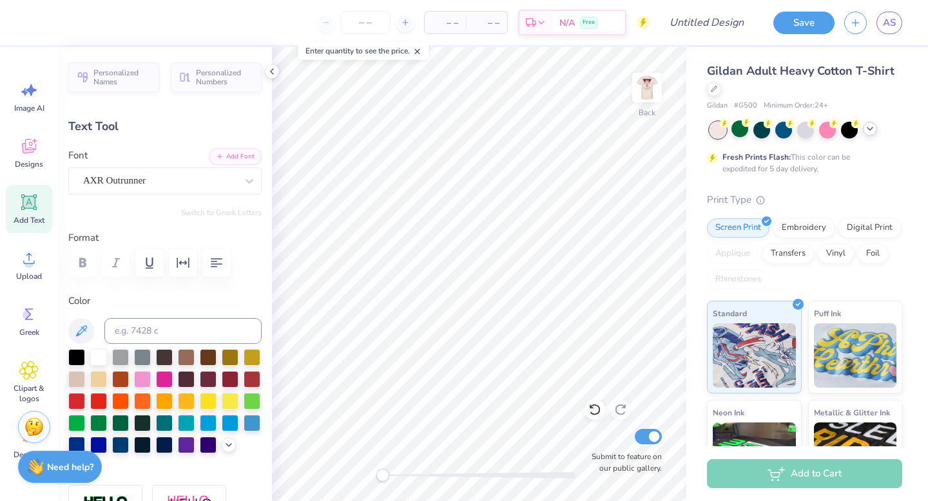
type input "0.88"
type input "12.37"
click at [655, 75] on img at bounding box center [647, 88] width 52 height 52
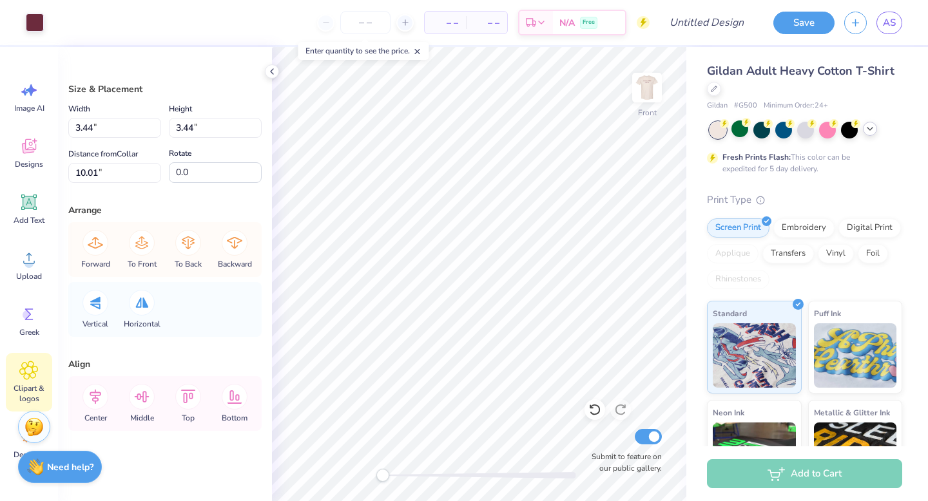
click at [22, 367] on icon at bounding box center [28, 370] width 19 height 19
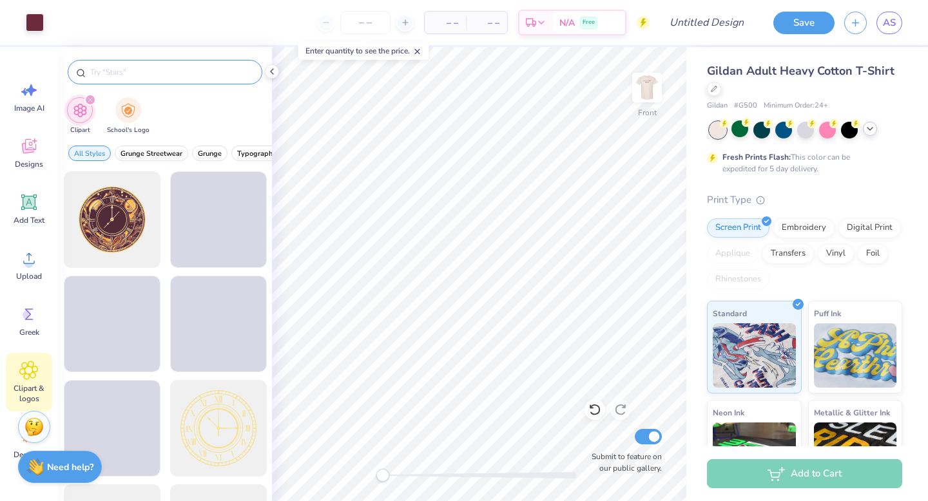
click at [144, 73] on input "text" at bounding box center [171, 72] width 165 height 13
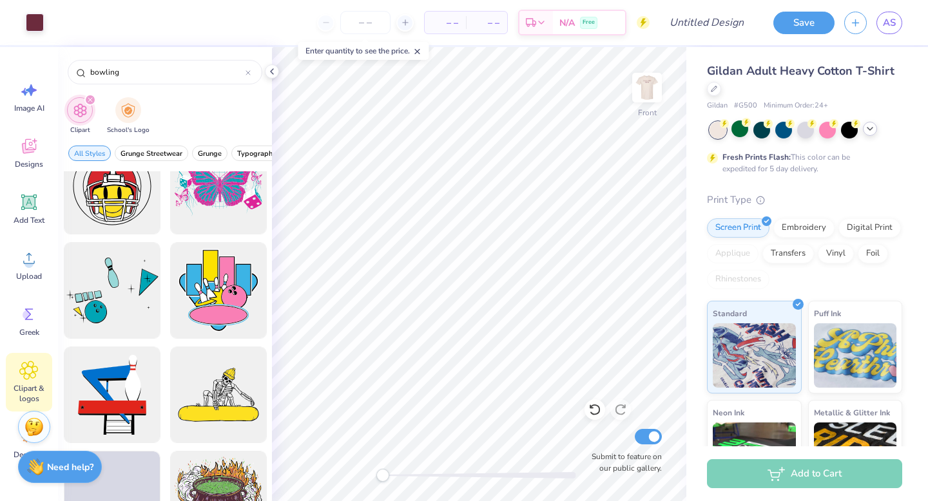
scroll to position [296, 0]
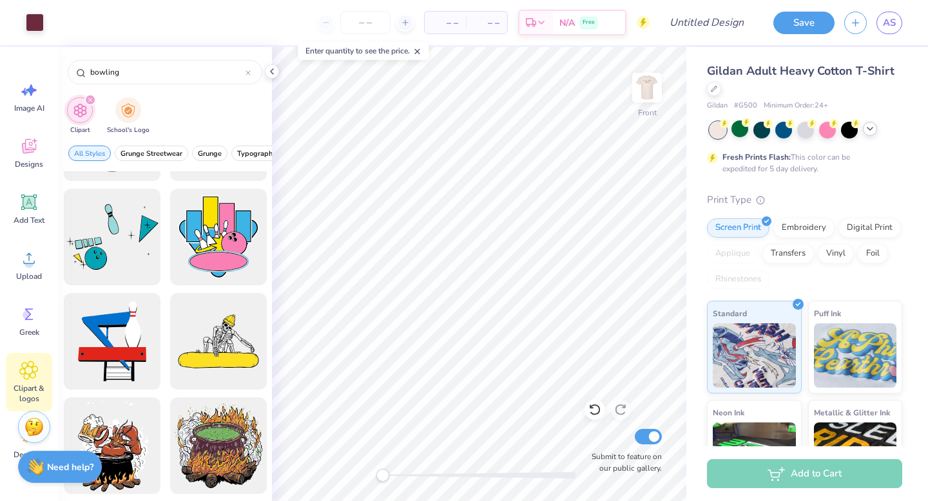
type input "bowling"
click at [655, 77] on img at bounding box center [647, 88] width 52 height 52
click at [28, 150] on icon at bounding box center [29, 148] width 12 height 10
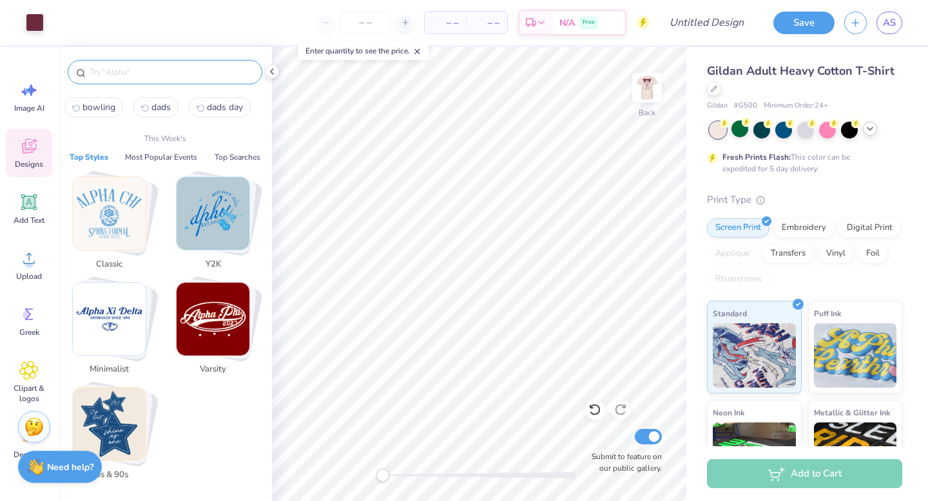
click at [159, 73] on input "text" at bounding box center [171, 72] width 165 height 13
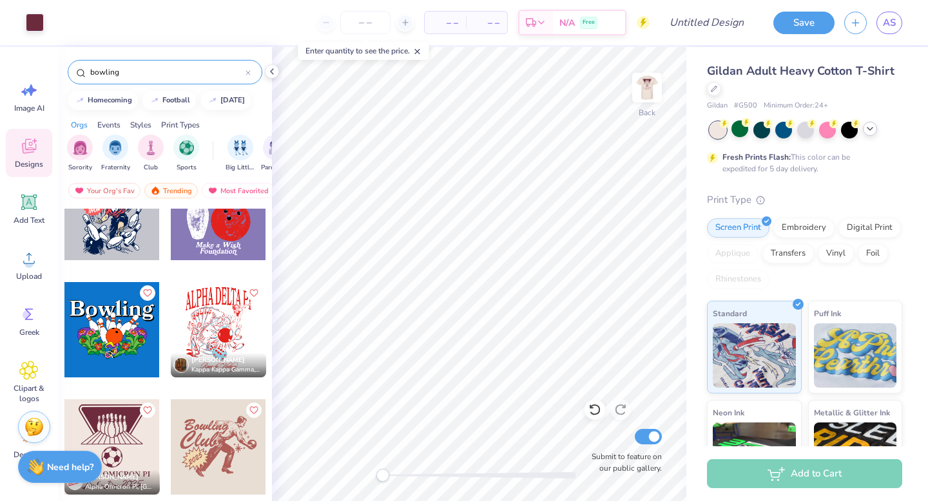
scroll to position [251, 0]
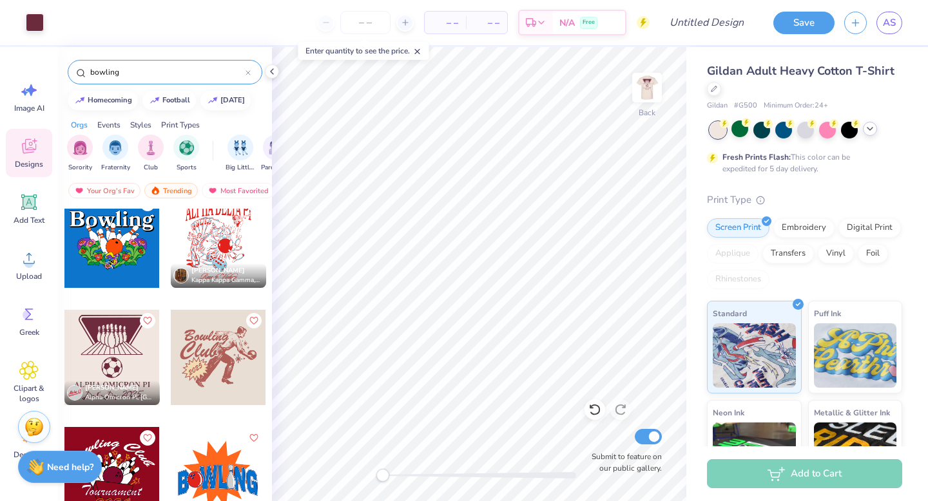
type input "bowling"
click at [126, 82] on div "bowling" at bounding box center [165, 72] width 195 height 24
click at [248, 77] on div at bounding box center [248, 72] width 5 height 12
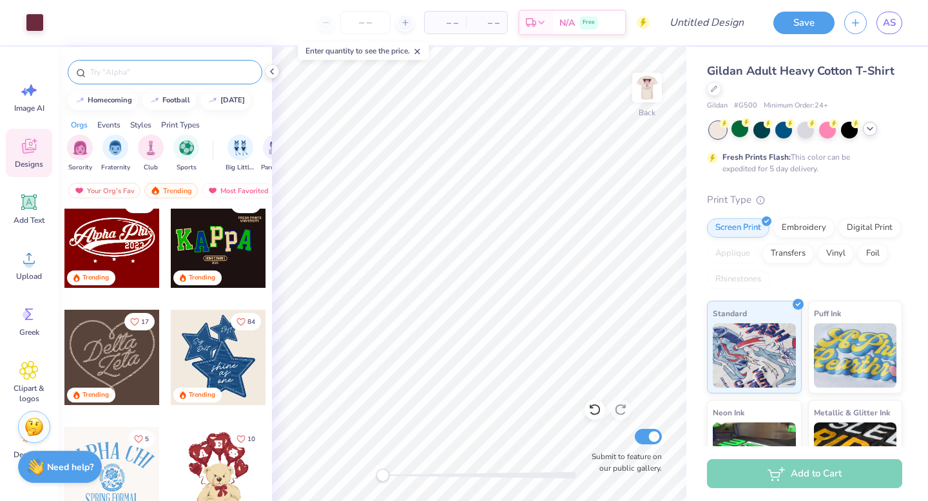
click at [211, 67] on input "text" at bounding box center [171, 72] width 165 height 13
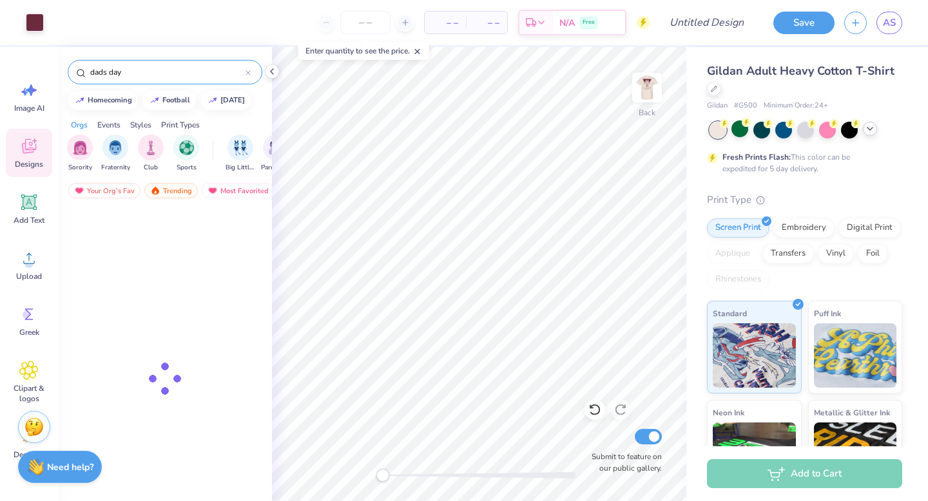
type input "dads day"
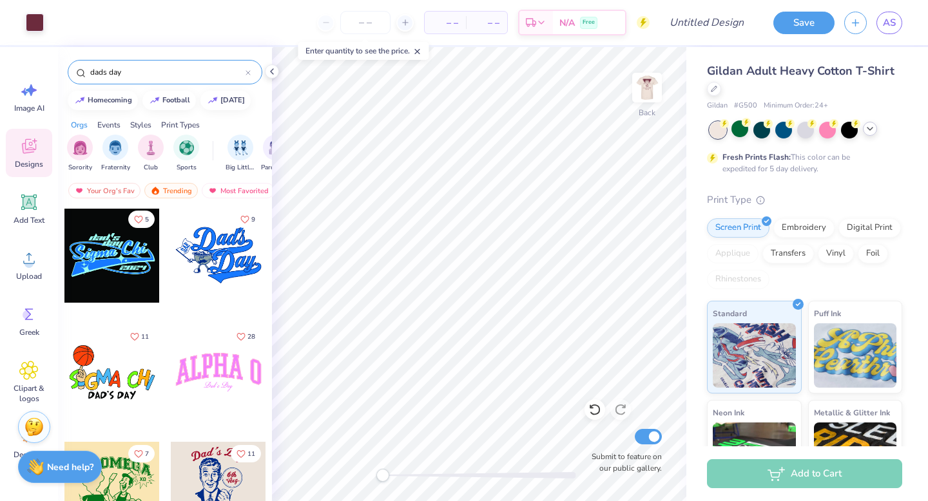
scroll to position [278, 0]
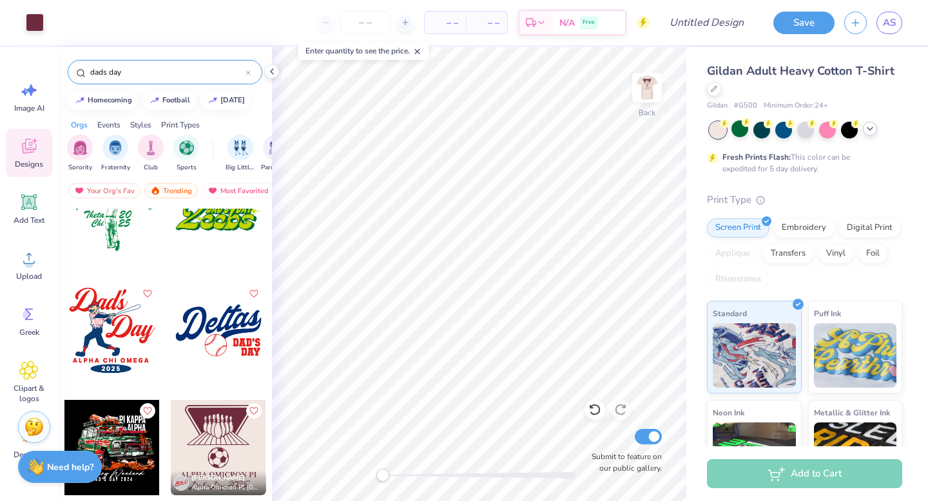
click at [248, 70] on icon at bounding box center [248, 72] width 5 height 5
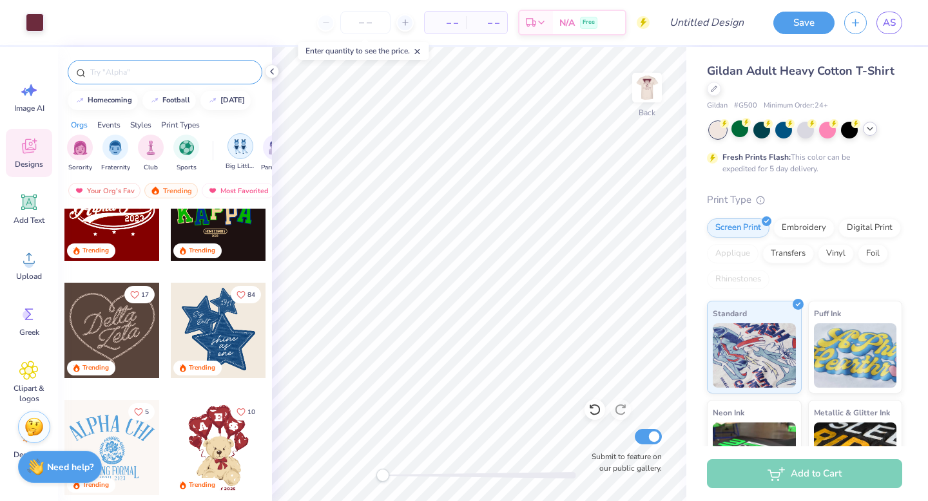
scroll to position [0, 30]
click at [251, 149] on img "filter for Parent's Weekend" at bounding box center [245, 147] width 15 height 15
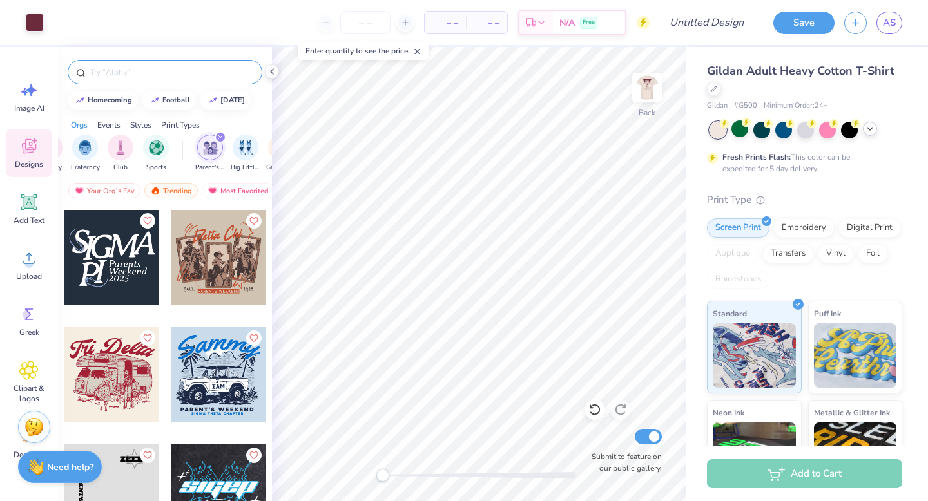
scroll to position [8219, 0]
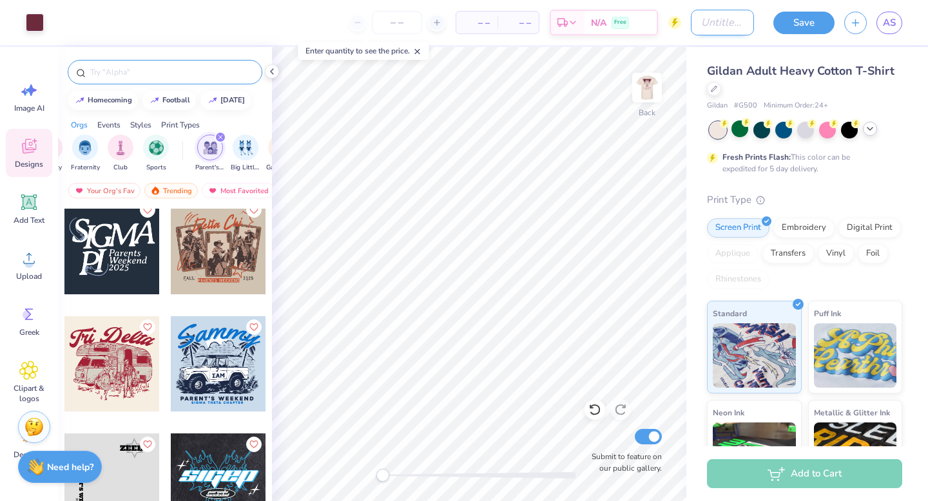
click at [740, 18] on input "Design Title" at bounding box center [722, 23] width 63 height 26
type input "dads day"
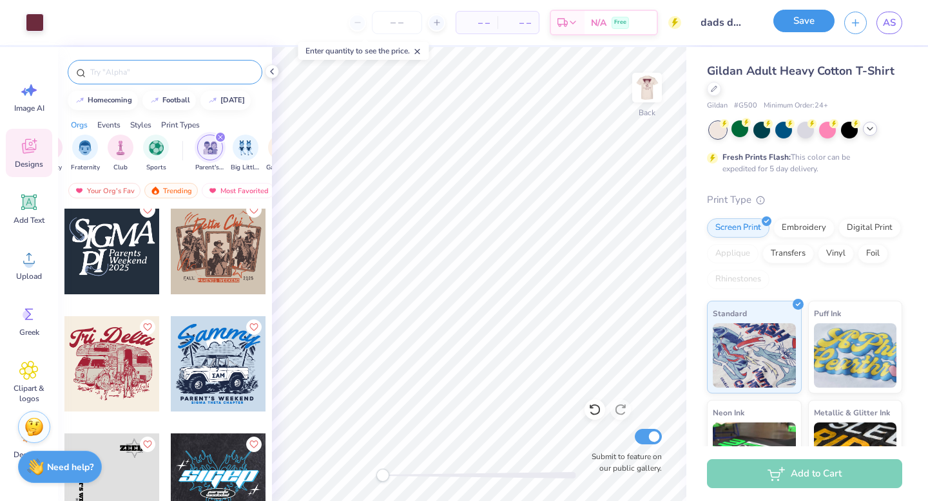
scroll to position [0, 0]
click at [798, 31] on button "Save" at bounding box center [803, 21] width 61 height 23
click at [396, 18] on input "number" at bounding box center [397, 22] width 50 height 23
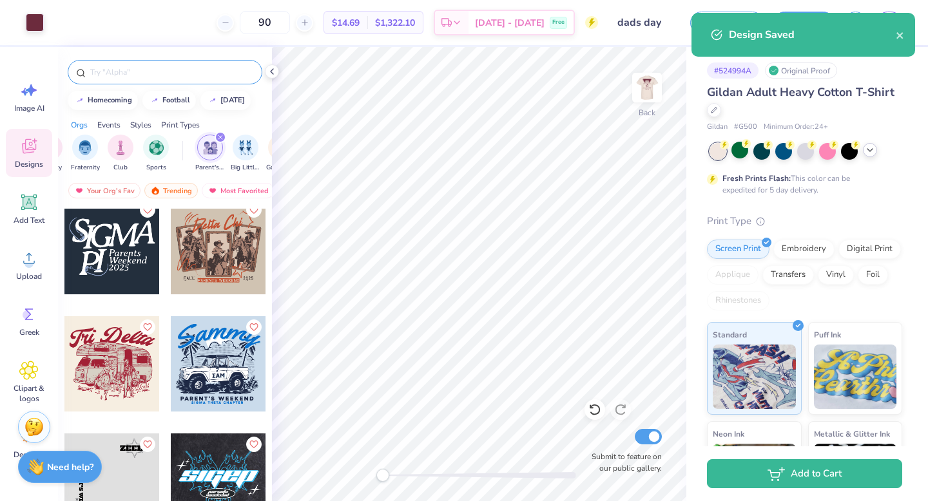
type input "90"
click at [660, 37] on div "Design Title dads day" at bounding box center [639, 22] width 63 height 45
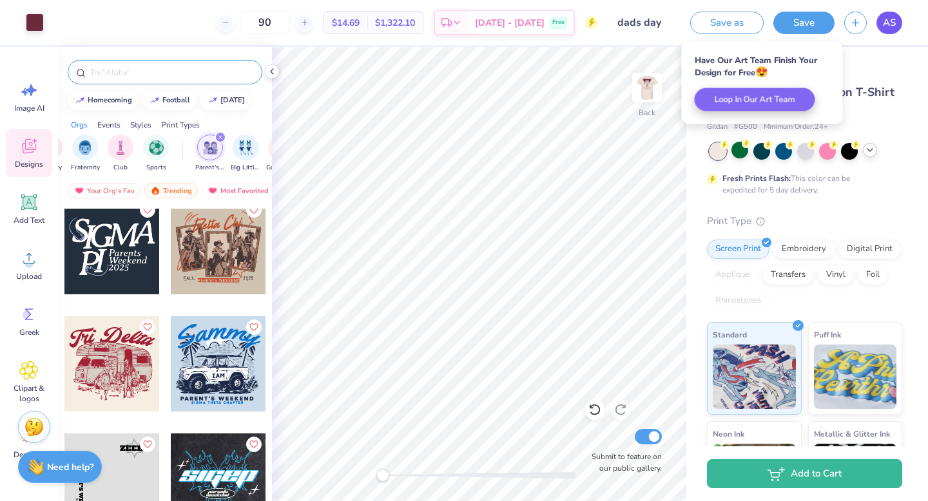
click at [895, 21] on span "AS" at bounding box center [889, 22] width 13 height 15
